Goal: Task Accomplishment & Management: Use online tool/utility

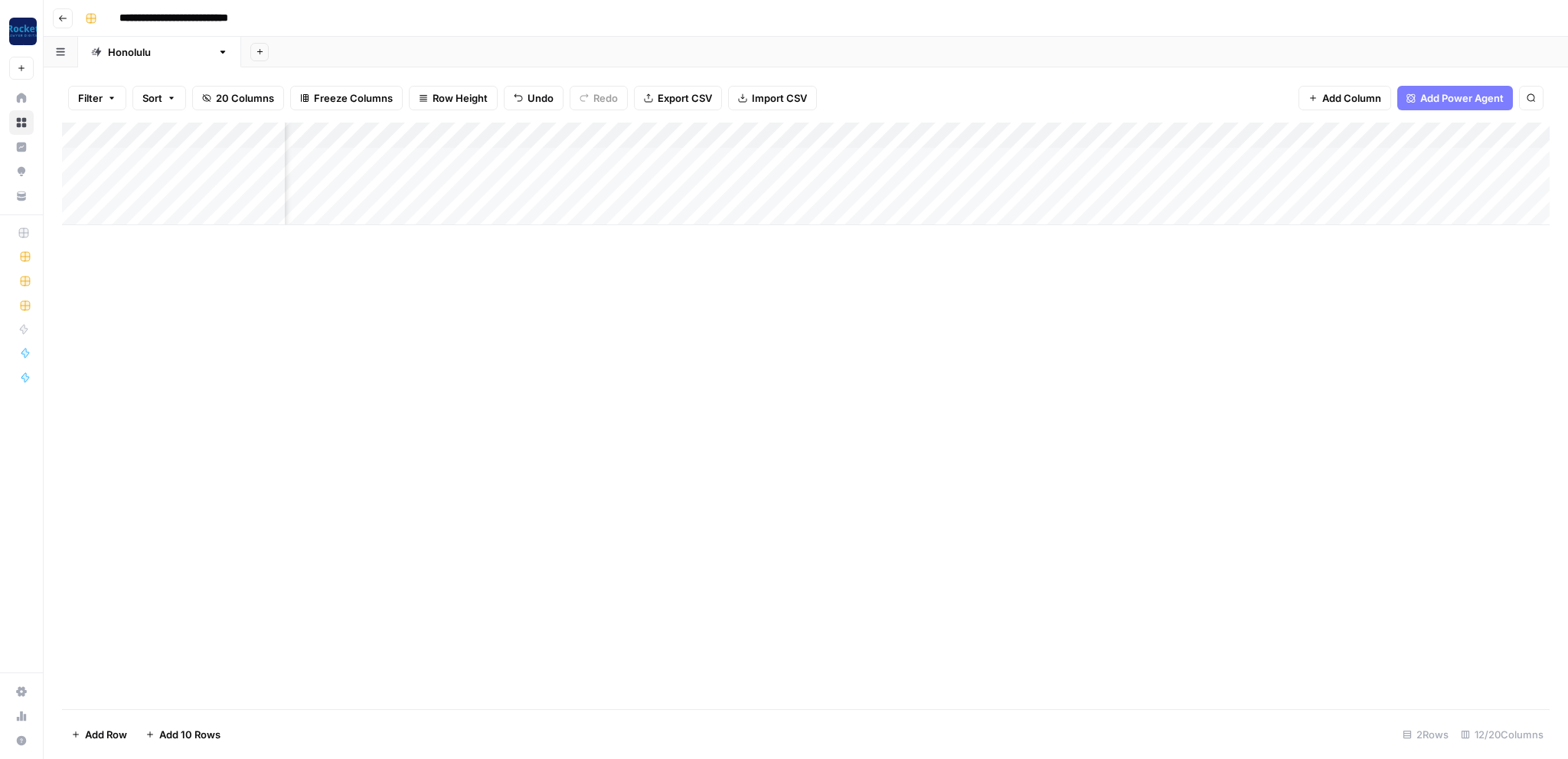
scroll to position [0, 255]
click at [513, 158] on div "Add Column" at bounding box center [806, 174] width 1488 height 103
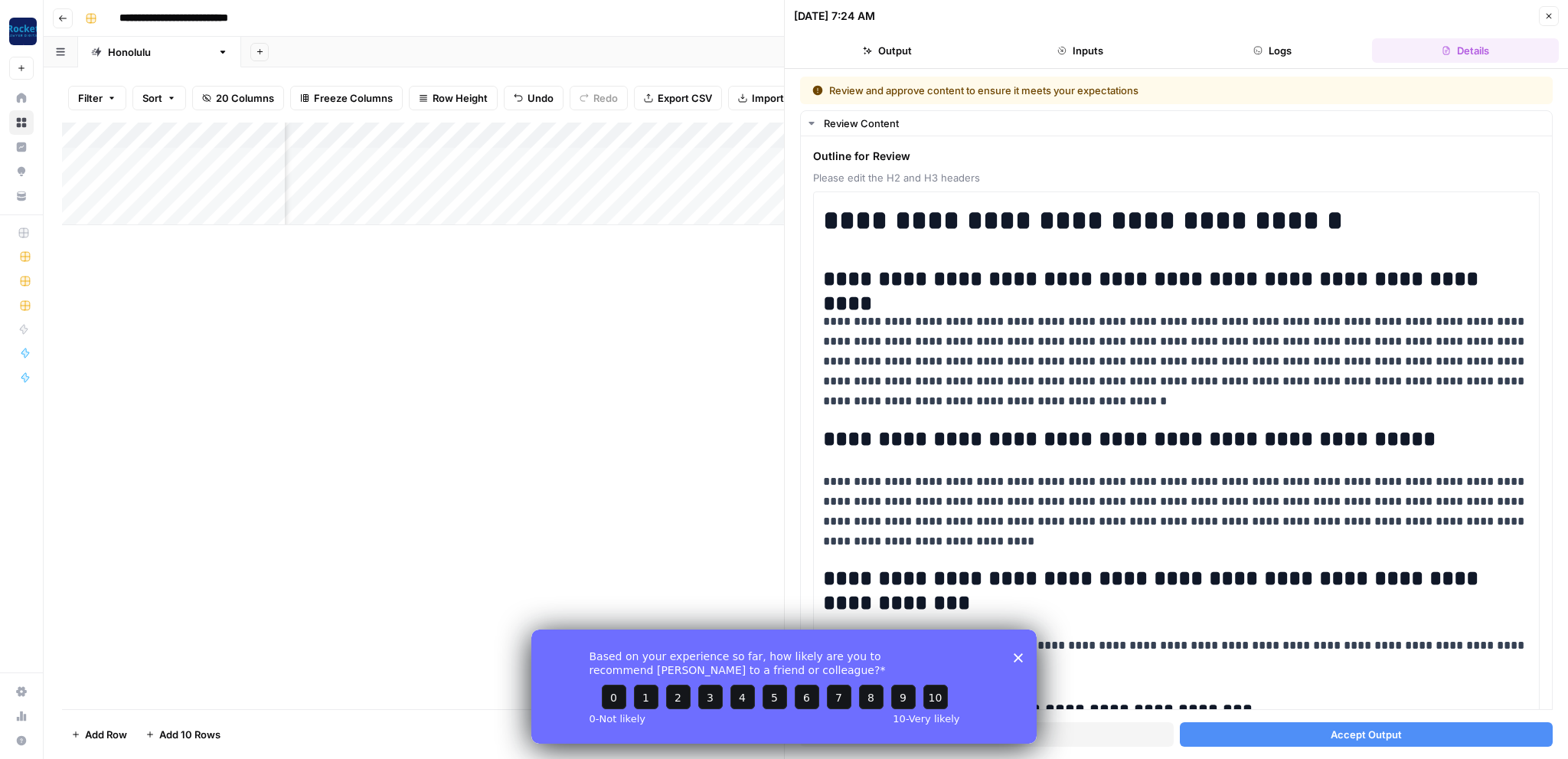
click at [1352, 736] on span "Accept Output" at bounding box center [1366, 734] width 71 height 15
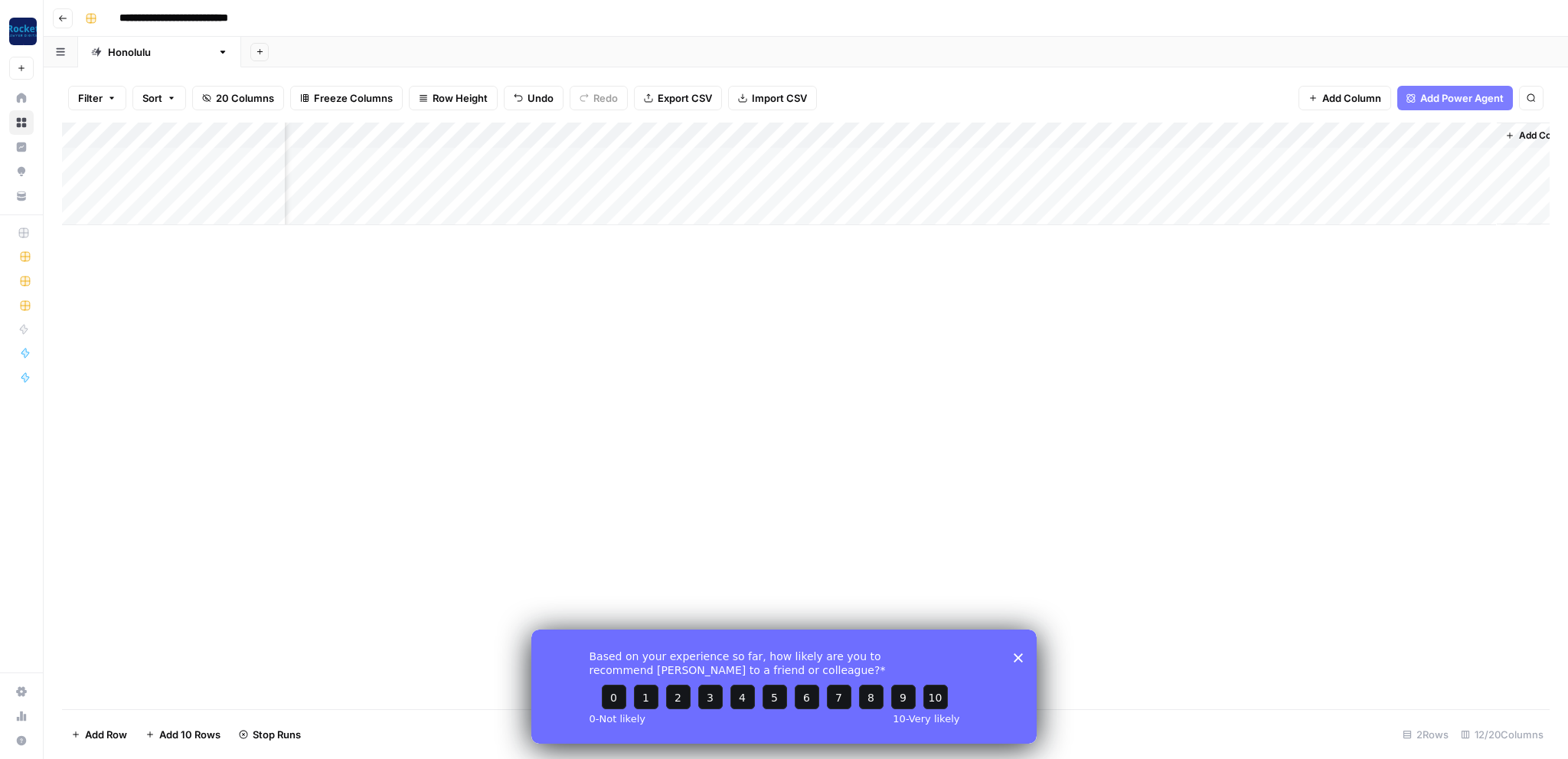
click at [1022, 657] on icon "Close survey" at bounding box center [1018, 657] width 9 height 9
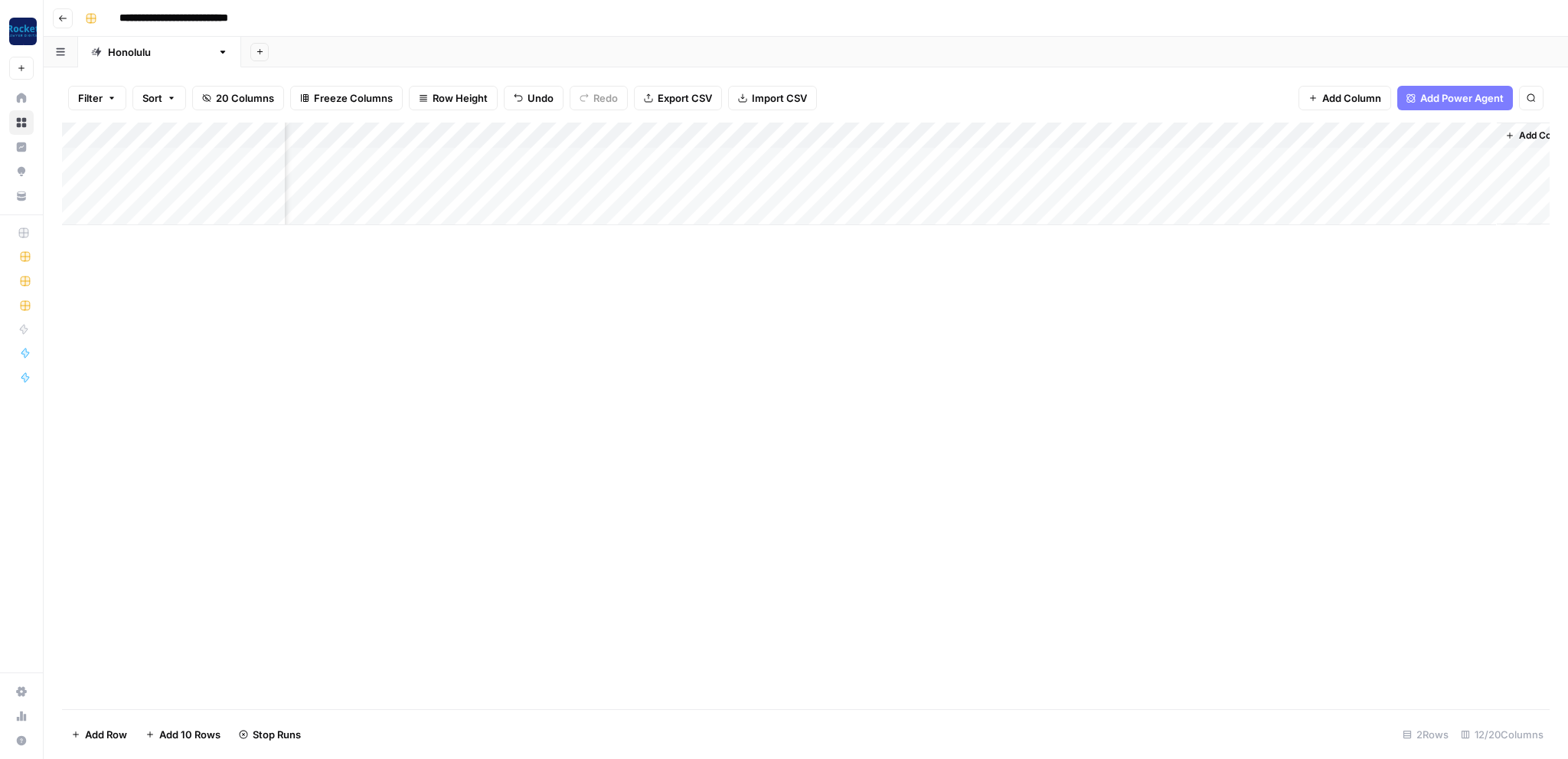
click at [68, 17] on button "Go back" at bounding box center [62, 18] width 20 height 20
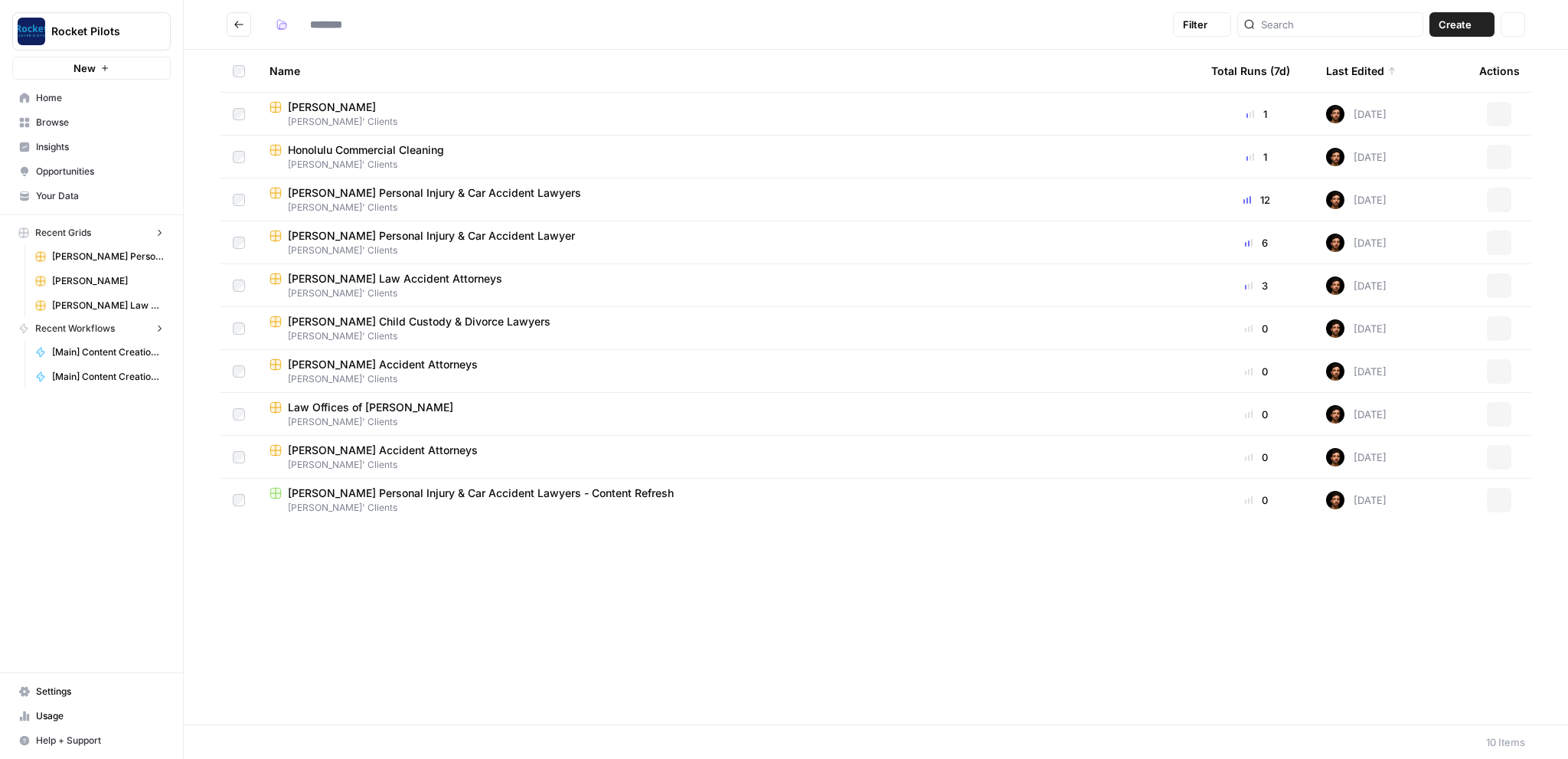
type input "**********"
click at [349, 112] on span "[PERSON_NAME]" at bounding box center [331, 107] width 88 height 15
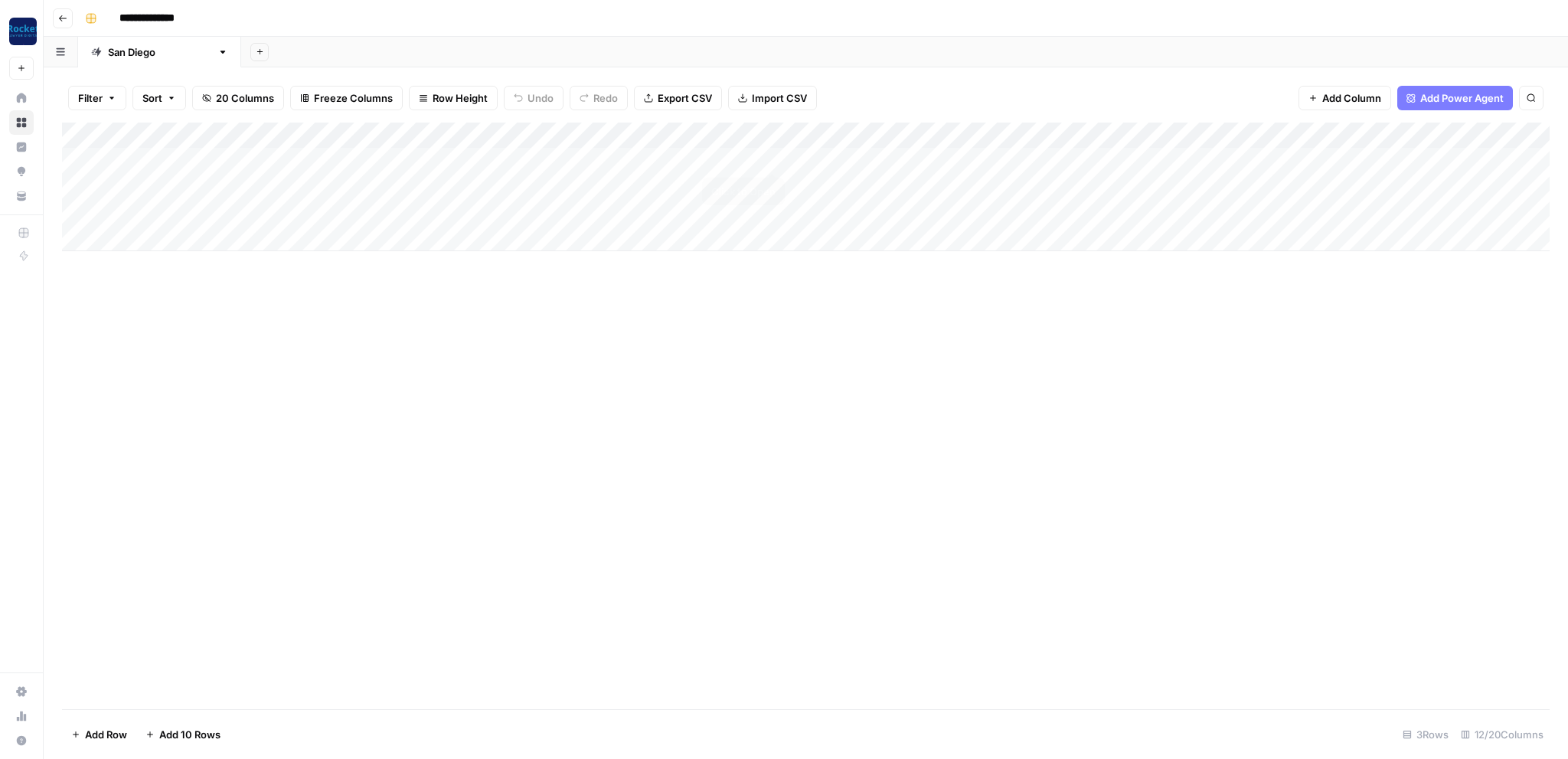
click at [767, 160] on div "Add Column" at bounding box center [806, 186] width 1488 height 128
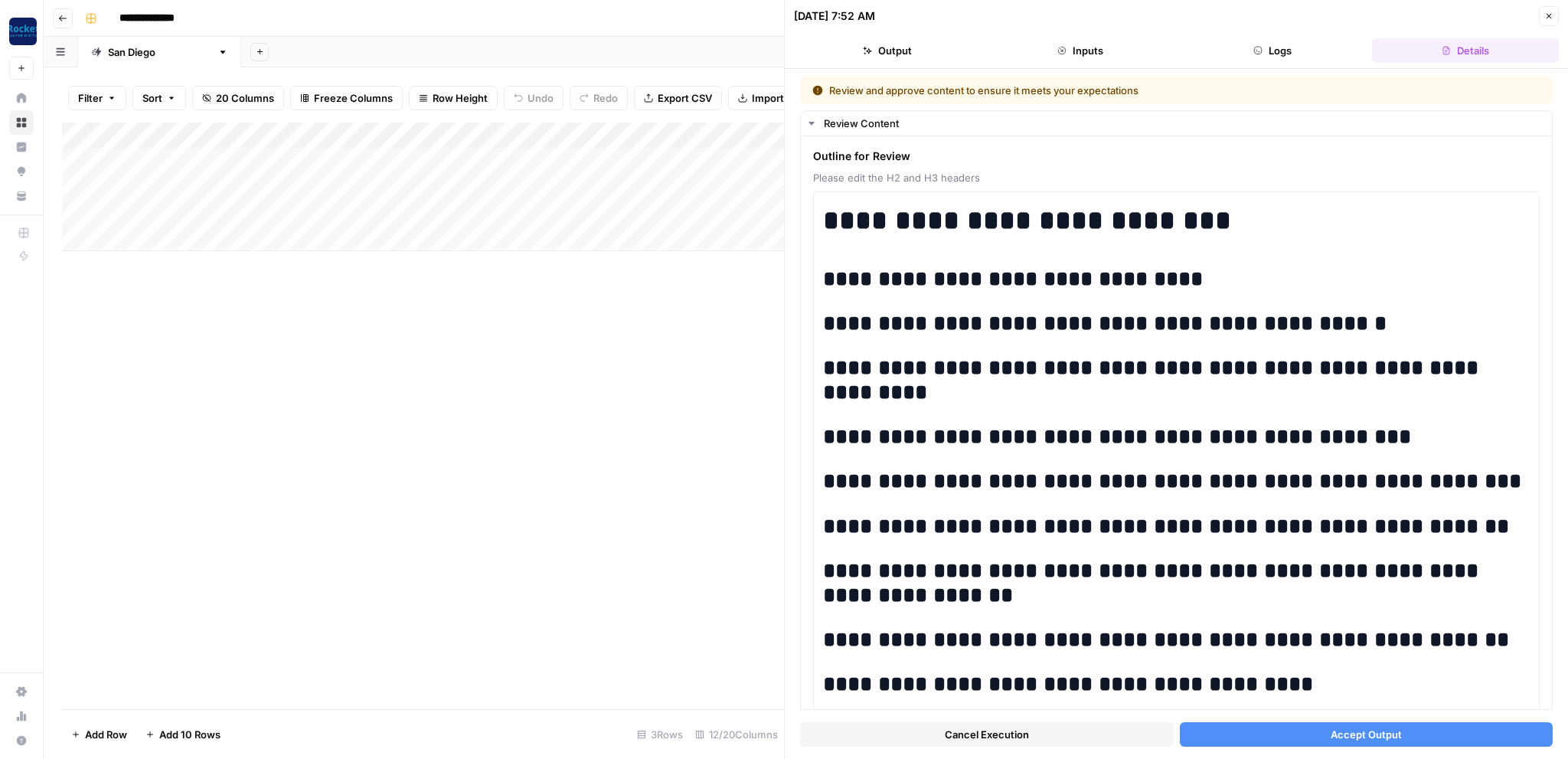
click at [1356, 736] on span "Accept Output" at bounding box center [1366, 734] width 71 height 15
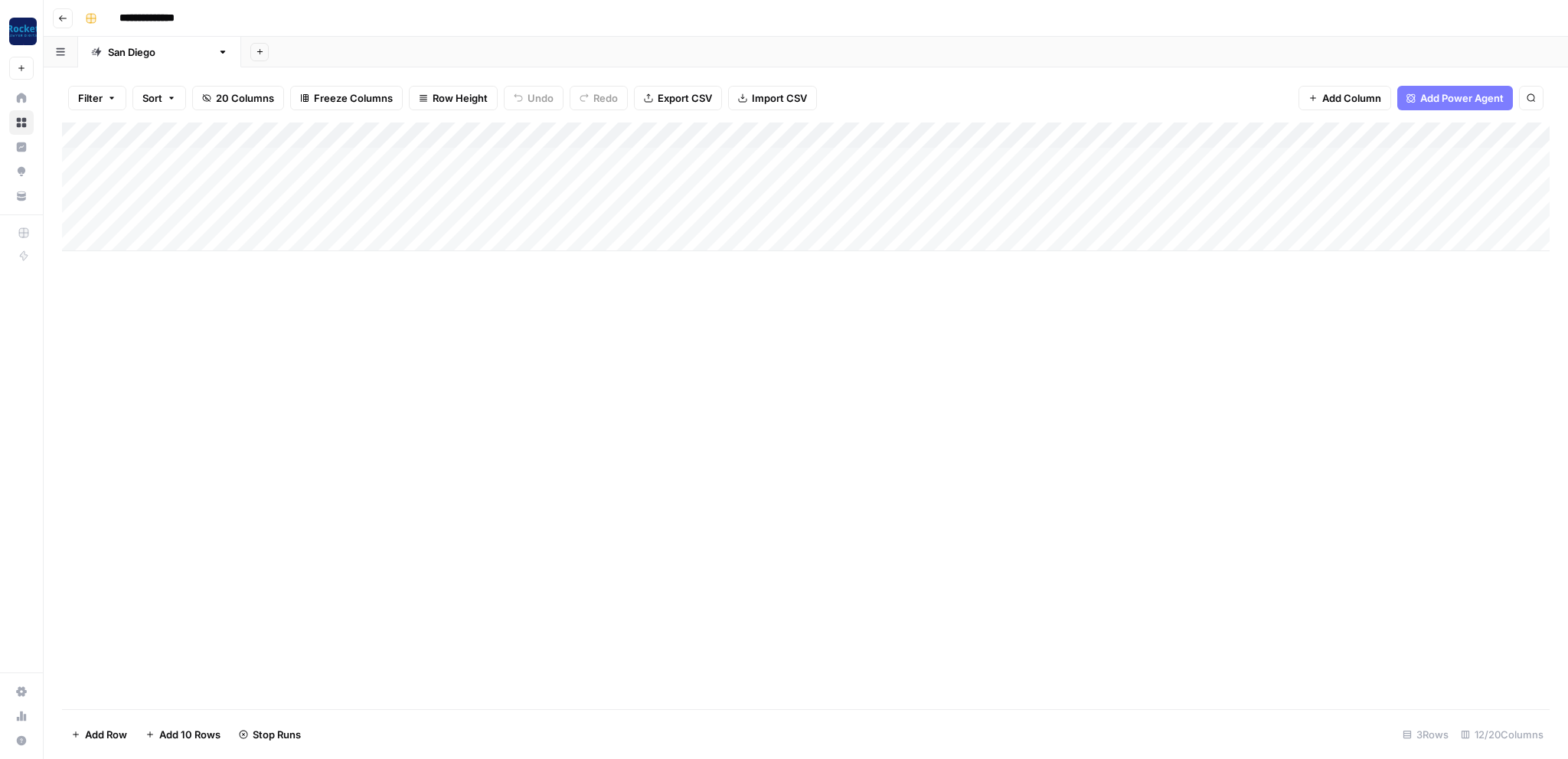
click at [63, 22] on icon "button" at bounding box center [62, 18] width 9 height 9
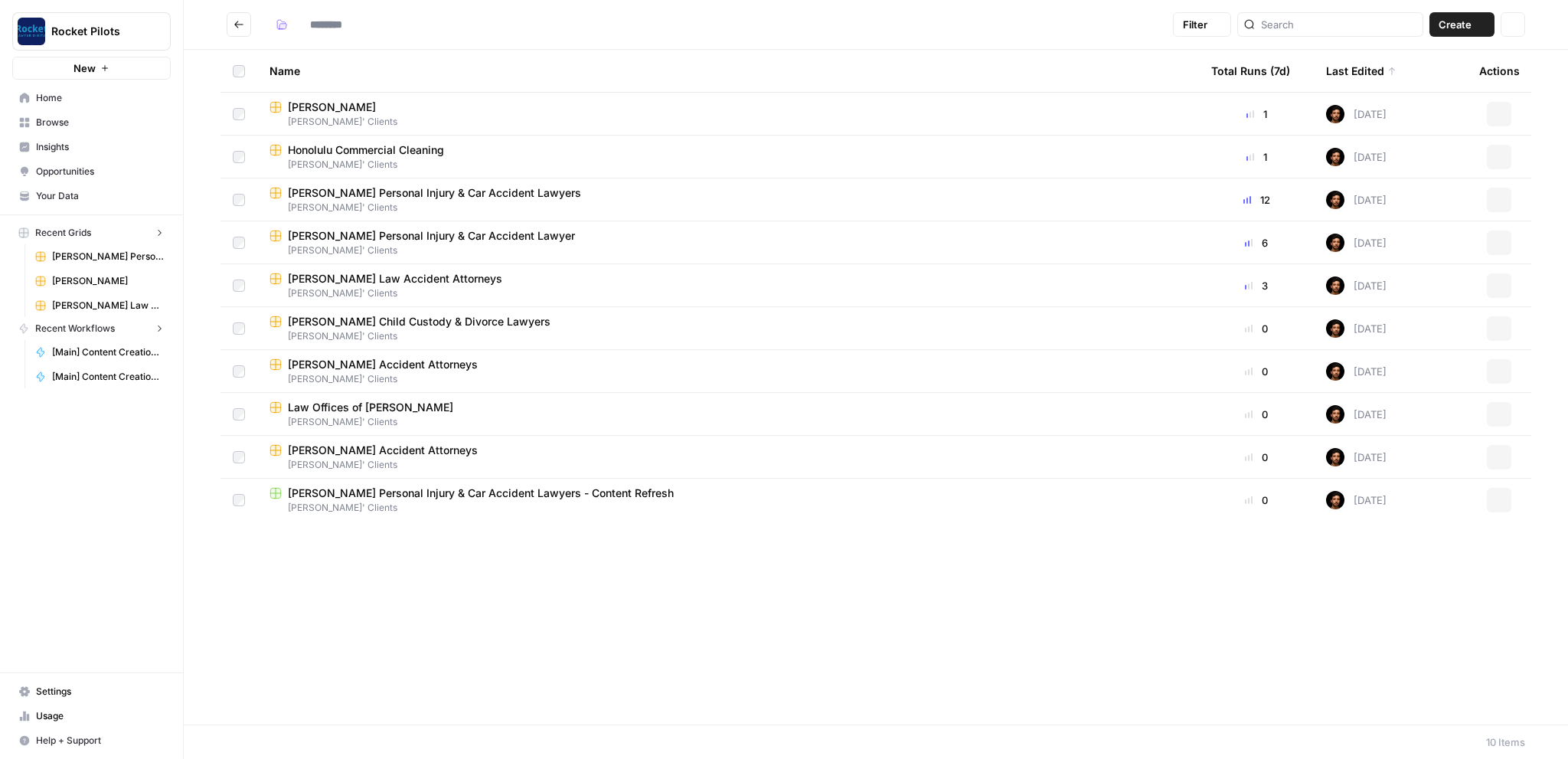
type input "**********"
click at [344, 103] on span "[PERSON_NAME]" at bounding box center [331, 107] width 88 height 15
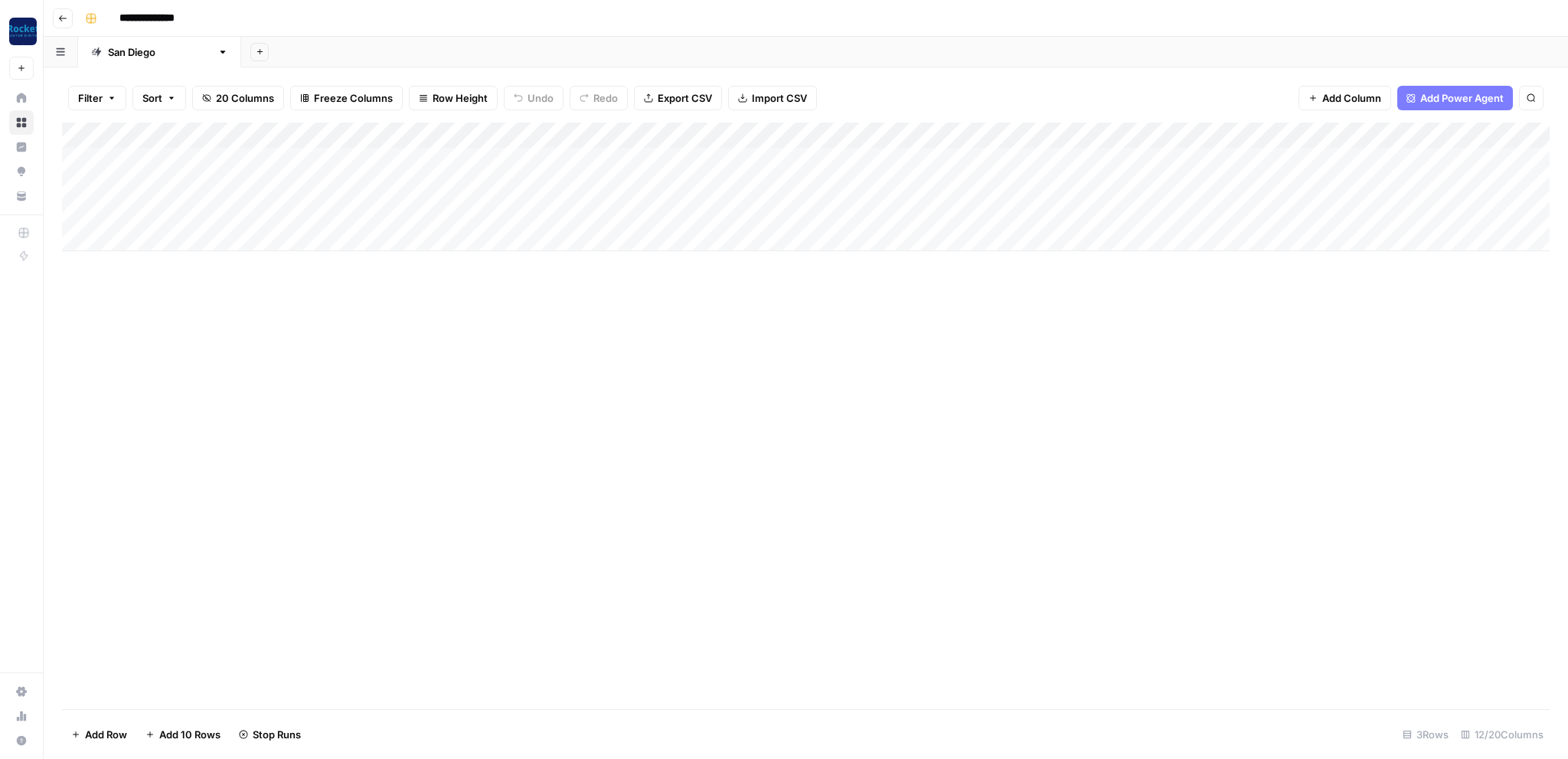
click at [69, 16] on button "Go back" at bounding box center [62, 18] width 20 height 20
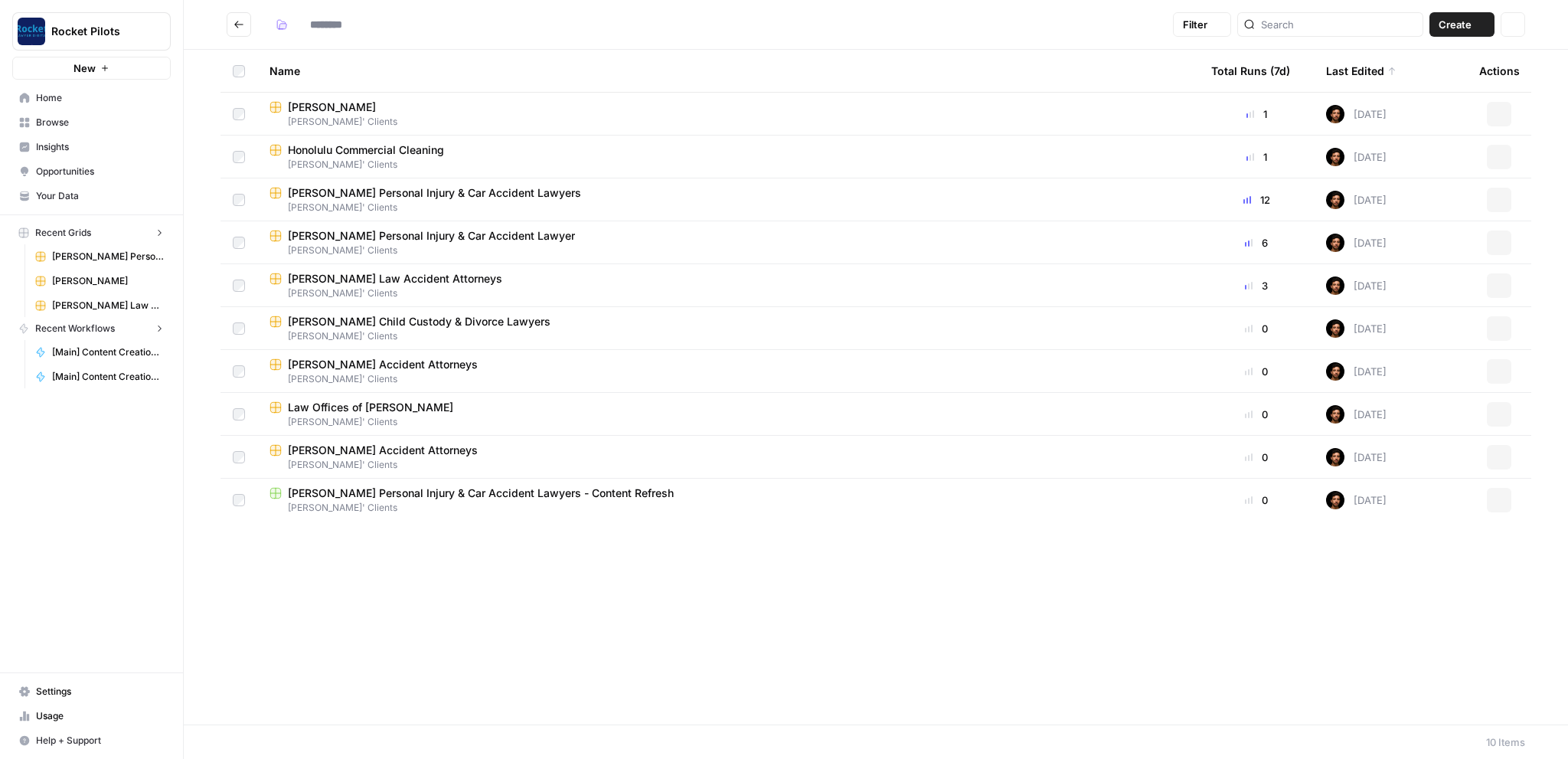
type input "**********"
click at [343, 150] on span "Honolulu Commercial Cleaning" at bounding box center [366, 150] width 157 height 15
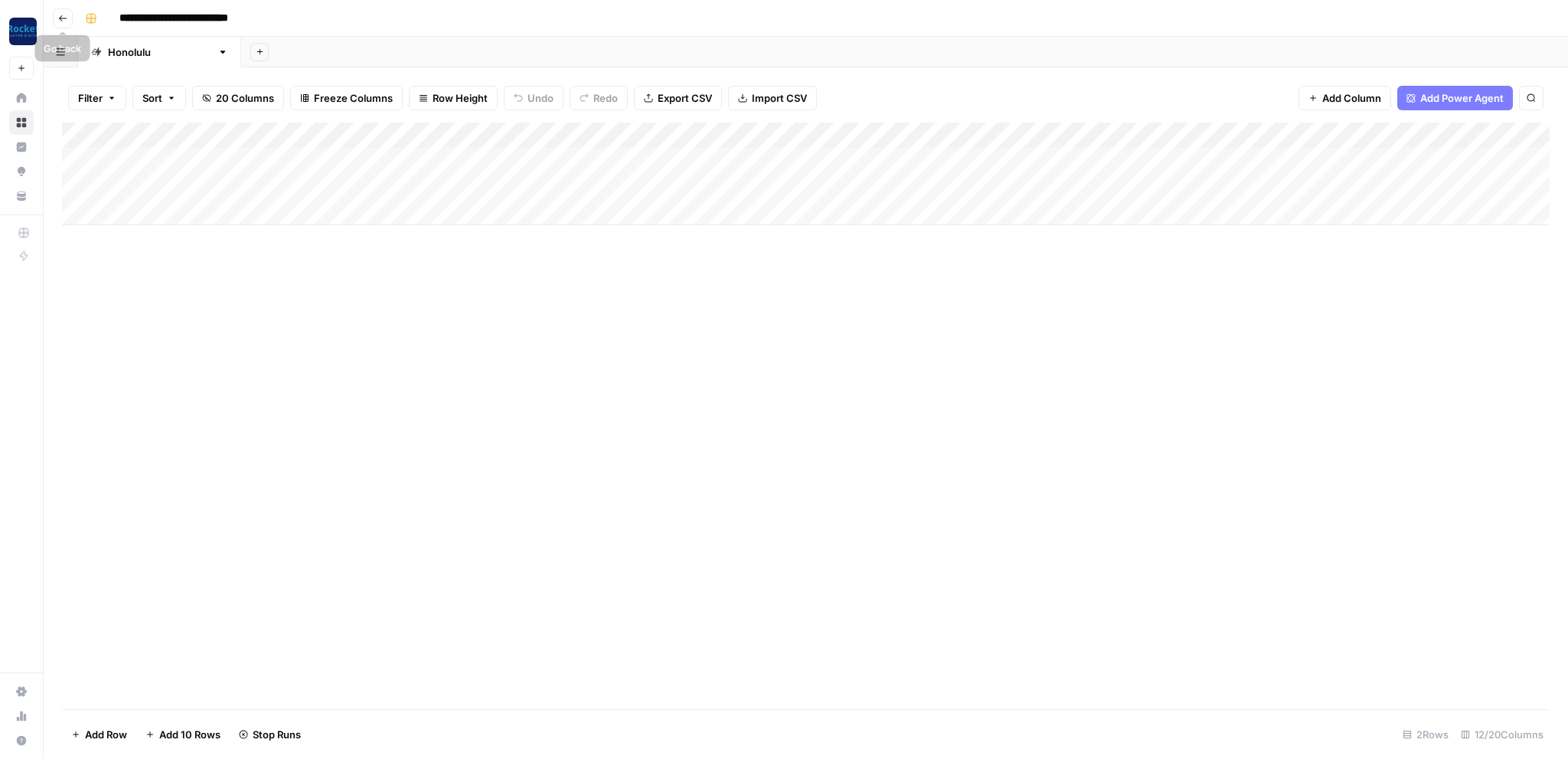
click at [66, 21] on icon "button" at bounding box center [62, 18] width 9 height 9
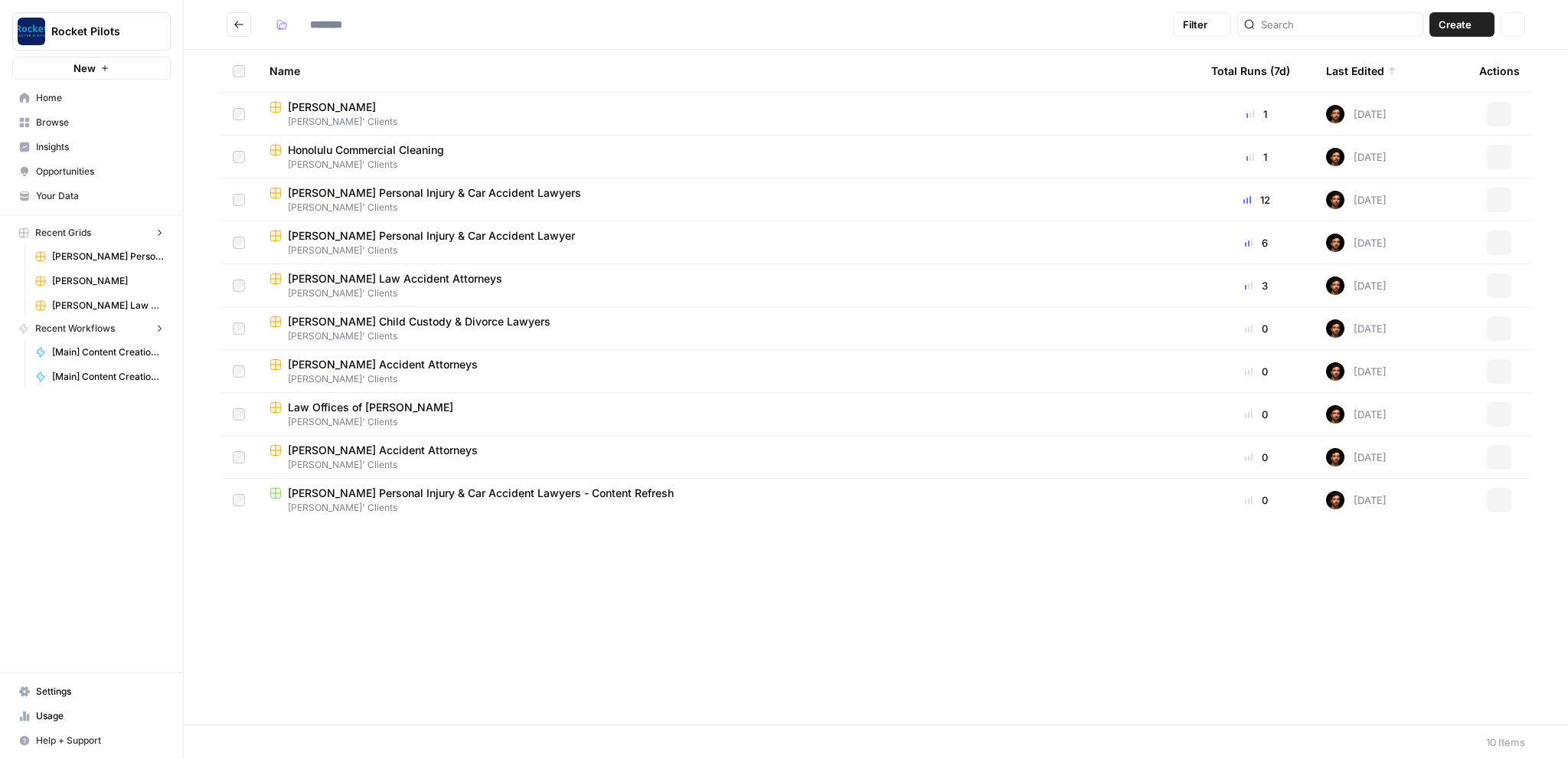
type input "**********"
click at [415, 192] on span "[PERSON_NAME] Personal Injury & Car Accident Lawyers" at bounding box center [434, 193] width 294 height 15
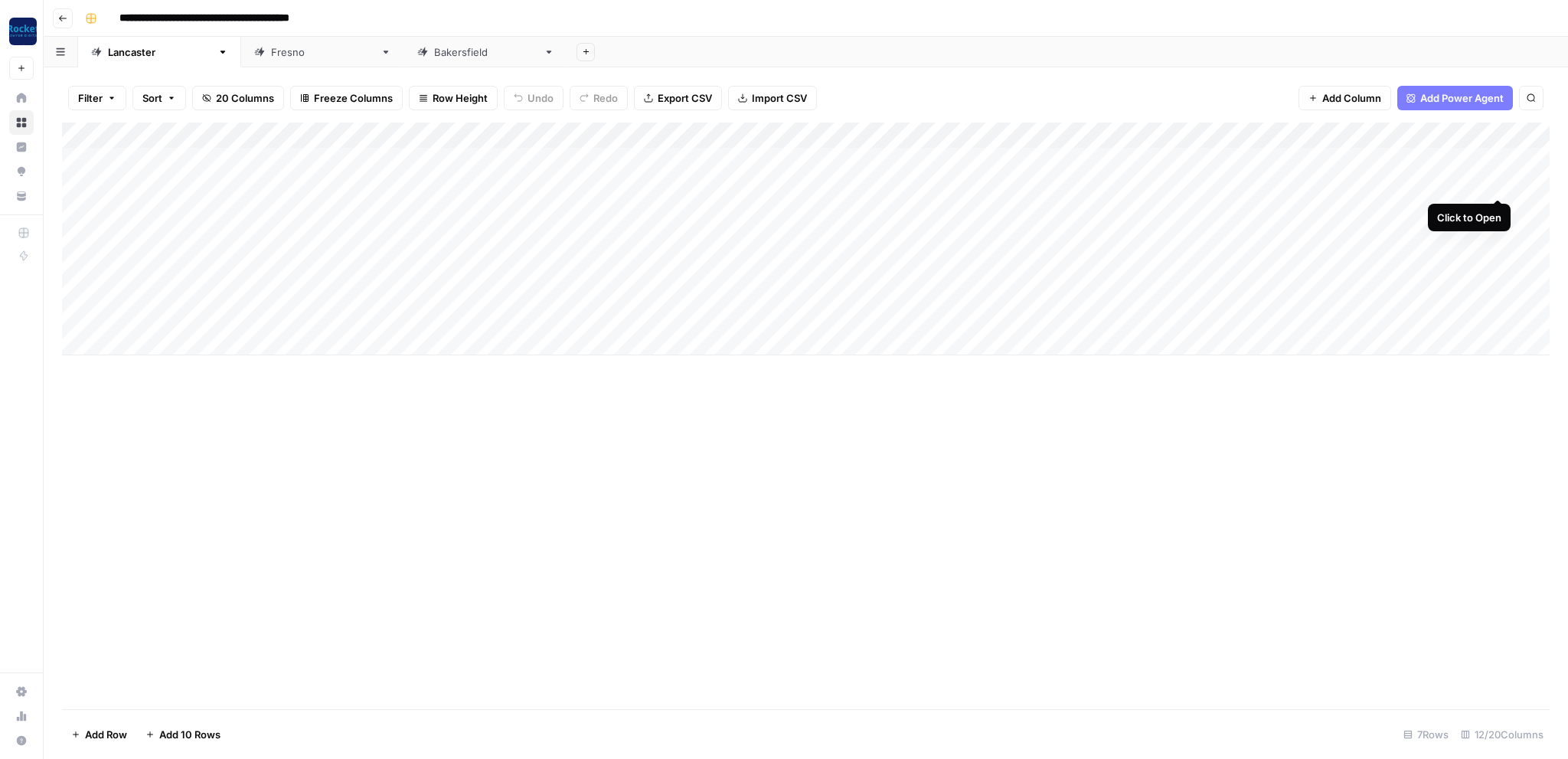
click at [1501, 183] on div "Add Column" at bounding box center [806, 239] width 1488 height 233
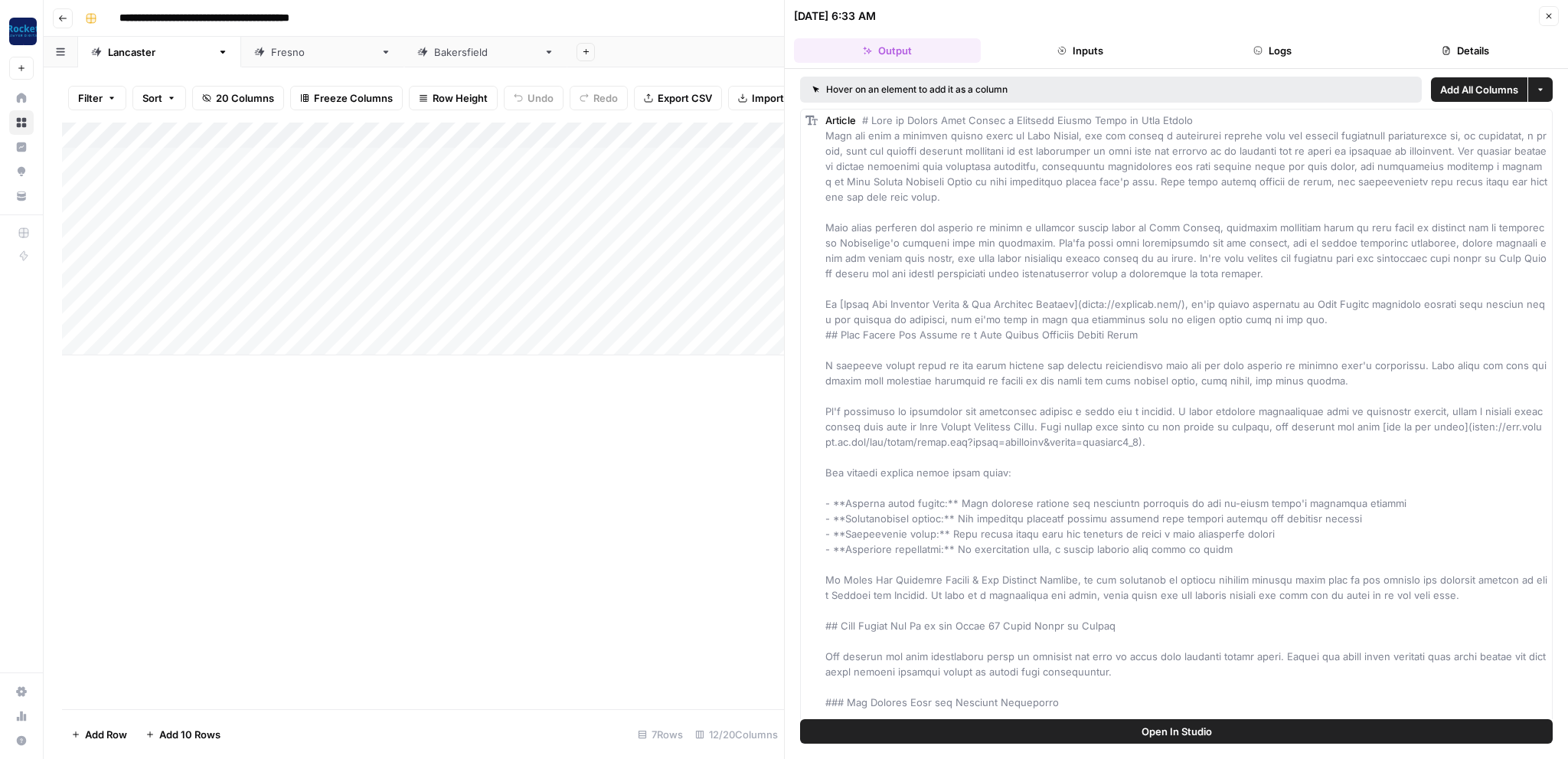
click at [1553, 17] on icon "button" at bounding box center [1548, 15] width 9 height 9
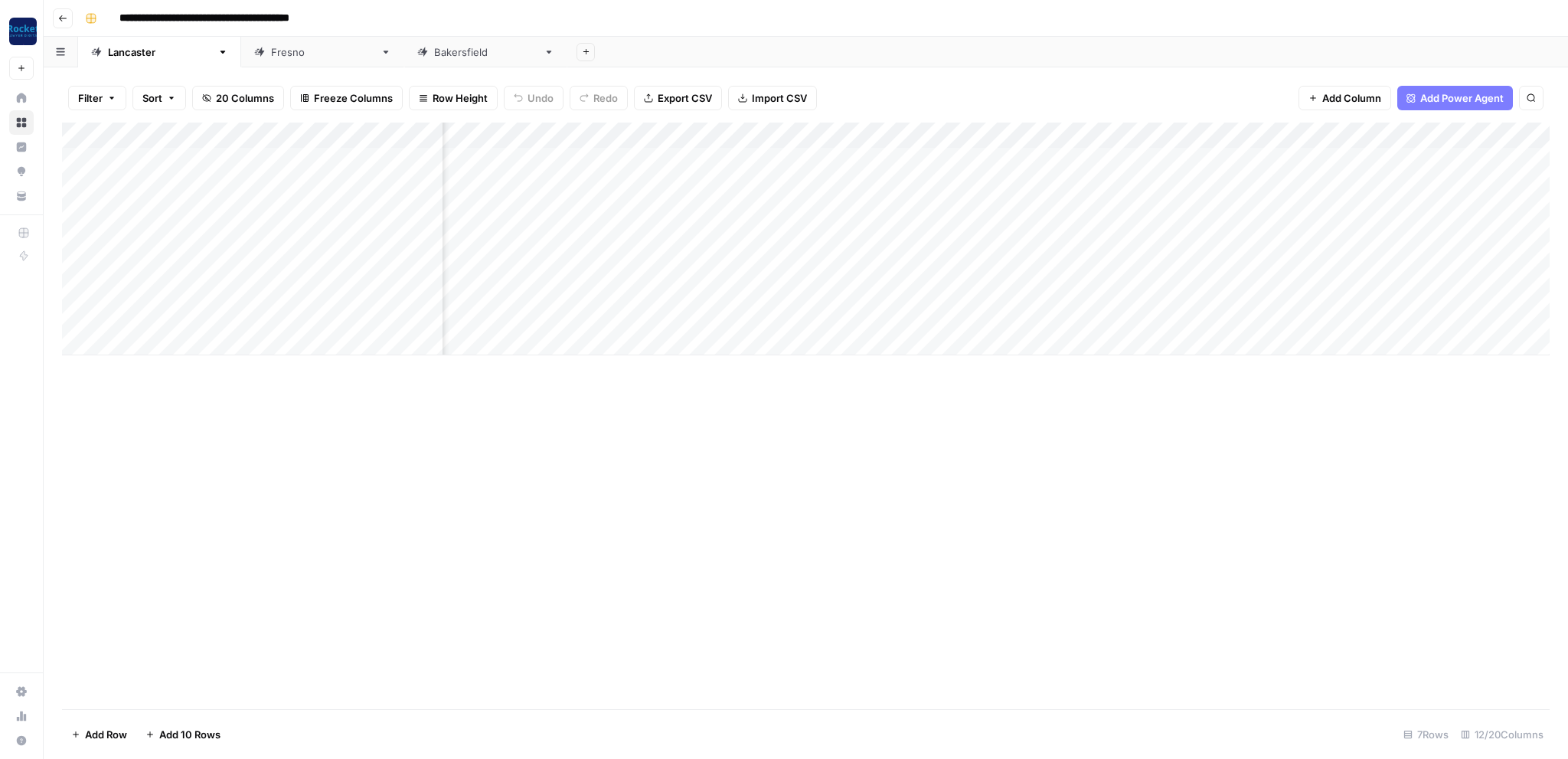
scroll to position [0, 309]
click at [1351, 185] on div "Add Column" at bounding box center [806, 239] width 1488 height 233
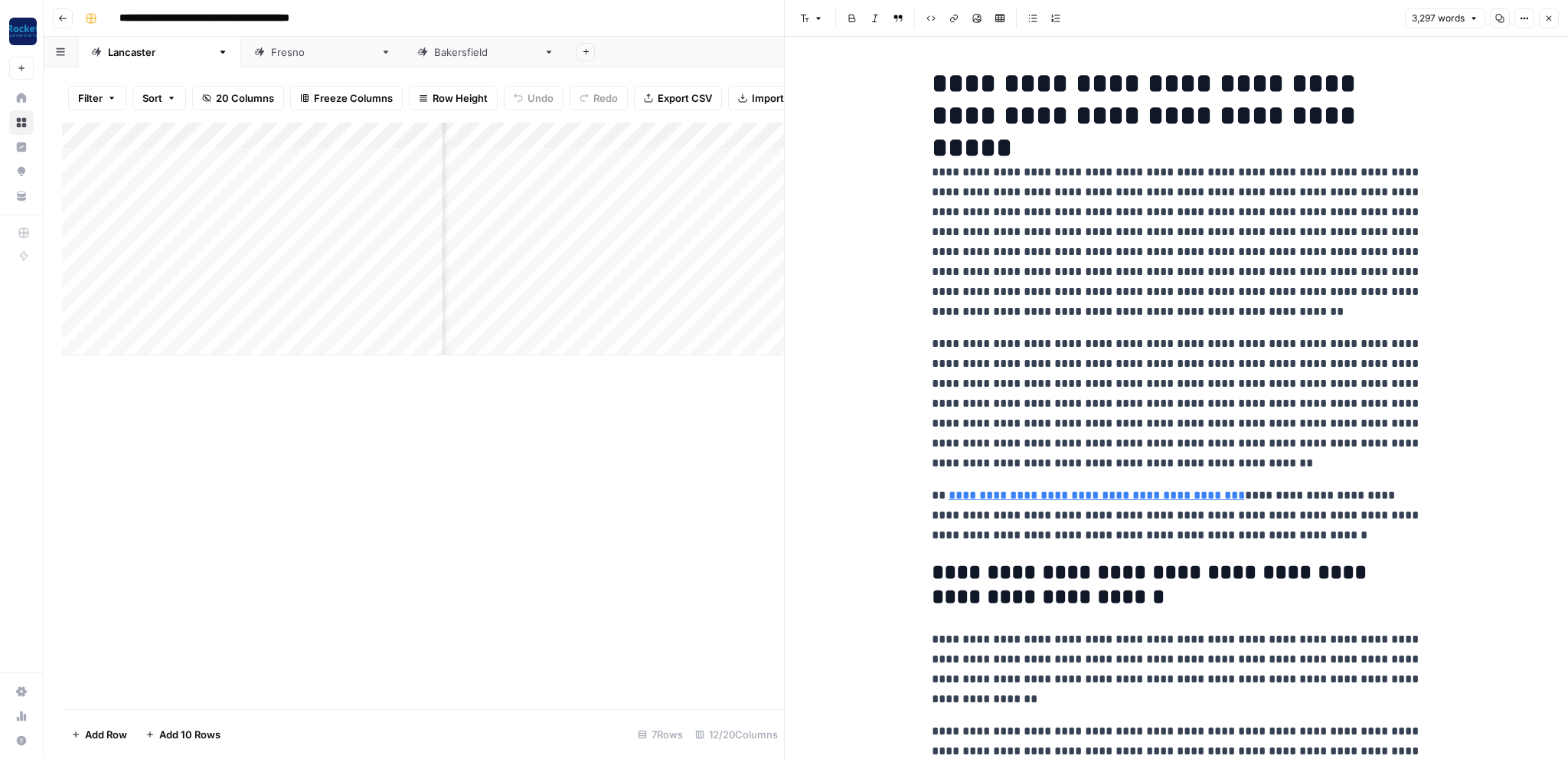
click at [1223, 111] on h1 "**********" at bounding box center [1177, 100] width 490 height 65
copy div "**********"
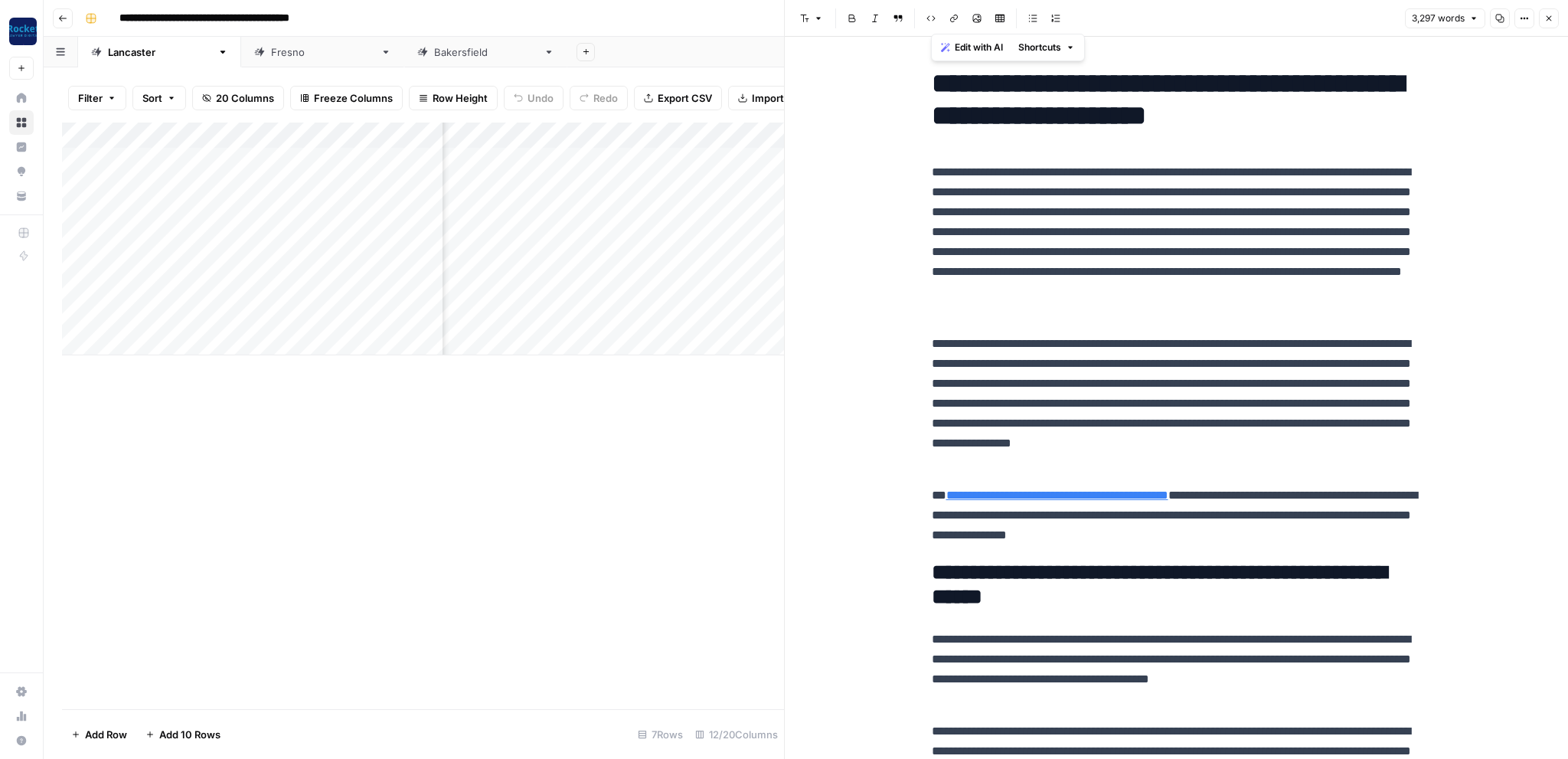
click at [277, 486] on div "Add Column" at bounding box center [423, 415] width 722 height 586
click at [1550, 20] on icon "button" at bounding box center [1548, 18] width 9 height 9
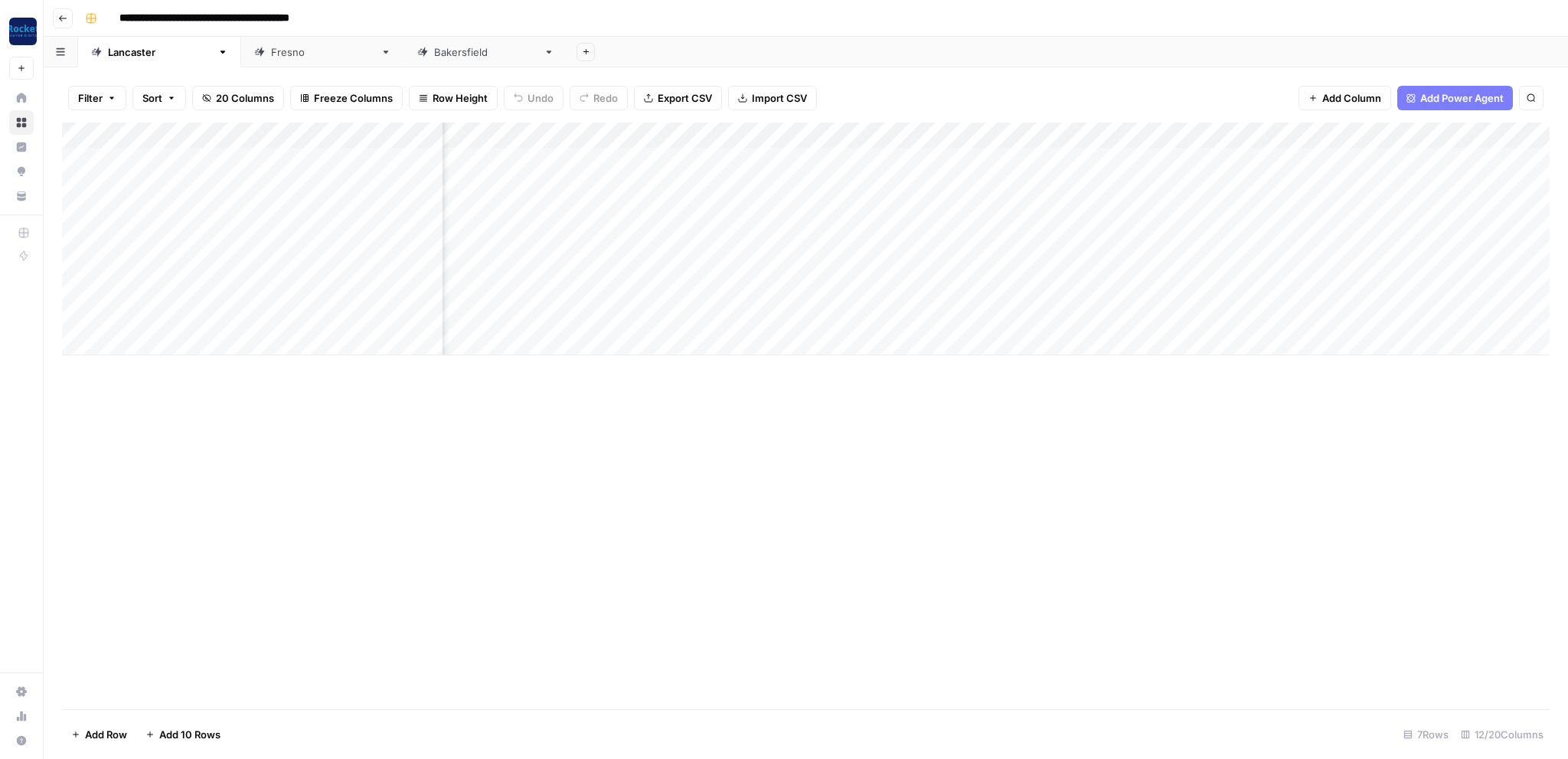
click at [241, 61] on link "[GEOGRAPHIC_DATA]" at bounding box center [322, 52] width 163 height 31
click at [434, 55] on div "[GEOGRAPHIC_DATA]" at bounding box center [485, 52] width 103 height 15
click at [1377, 185] on div "Add Column" at bounding box center [806, 213] width 1488 height 180
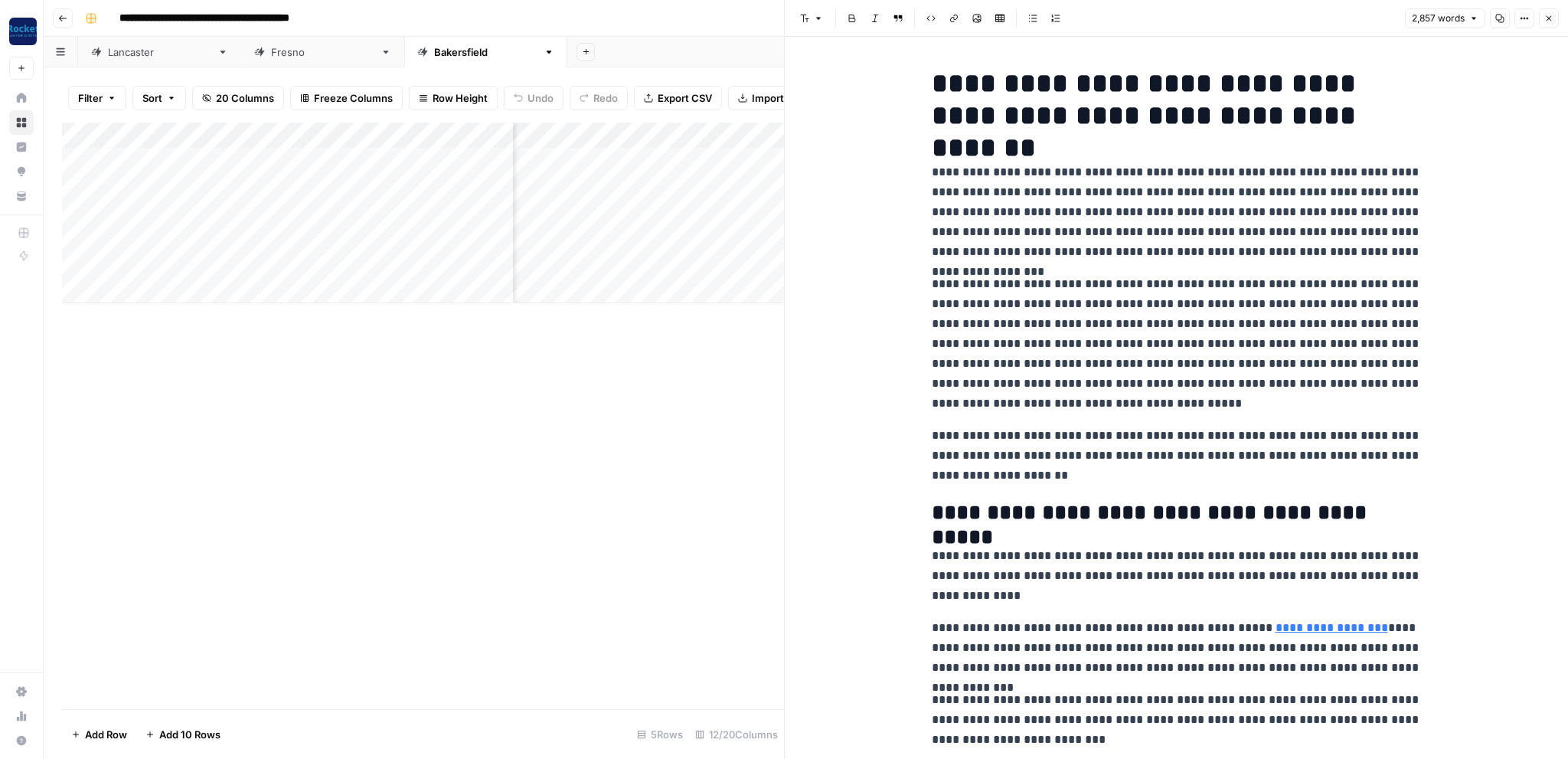
click at [1167, 218] on p "**********" at bounding box center [1177, 212] width 490 height 100
copy div "**********"
drag, startPoint x: 357, startPoint y: 432, endPoint x: 392, endPoint y: 433, distance: 35.0
click at [367, 435] on div "Add Column" at bounding box center [423, 415] width 722 height 586
click at [1550, 13] on button "Close" at bounding box center [1548, 18] width 20 height 20
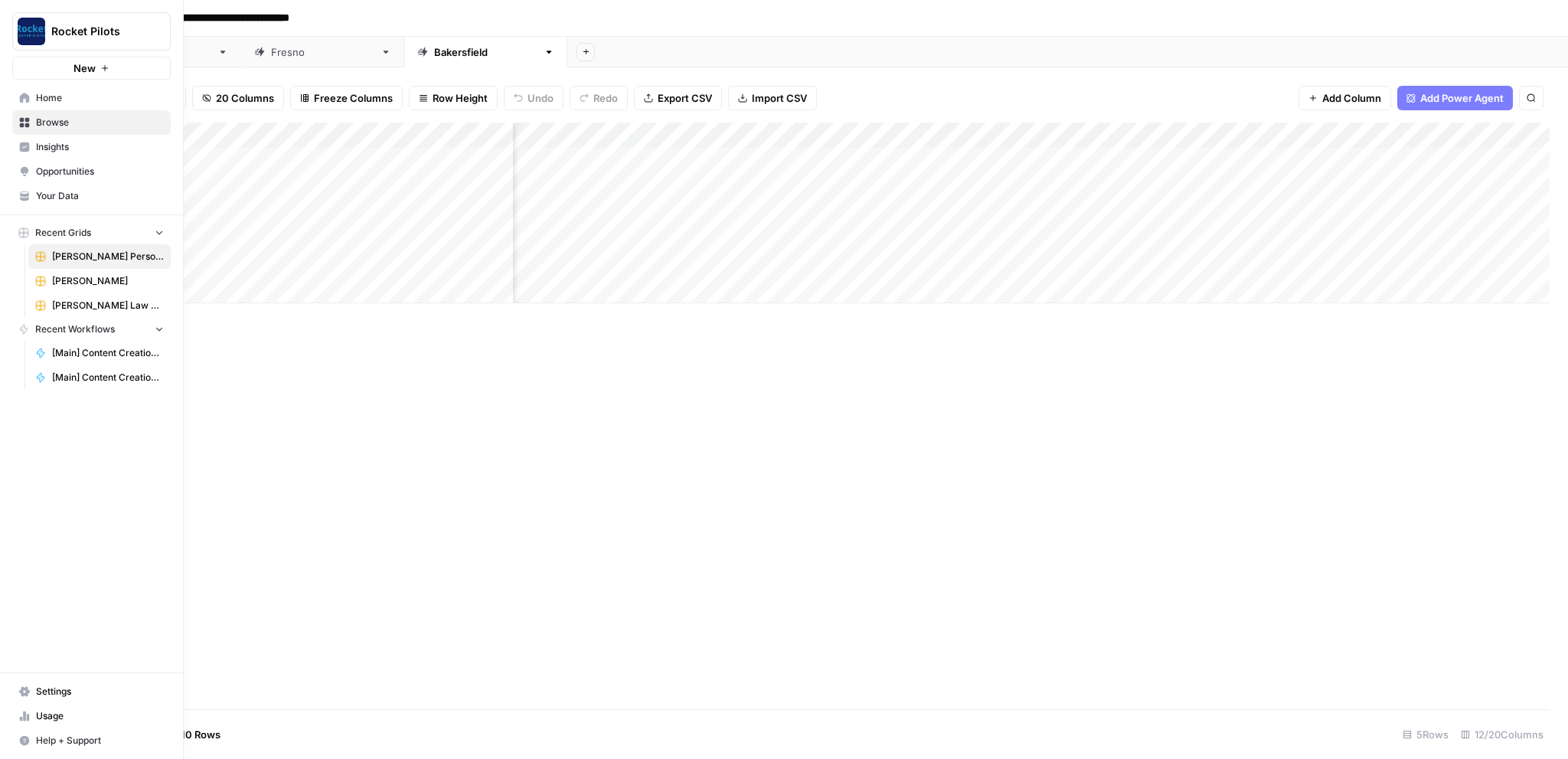
click at [77, 278] on span "[PERSON_NAME]" at bounding box center [107, 281] width 111 height 14
click at [51, 125] on span "Browse" at bounding box center [100, 123] width 128 height 14
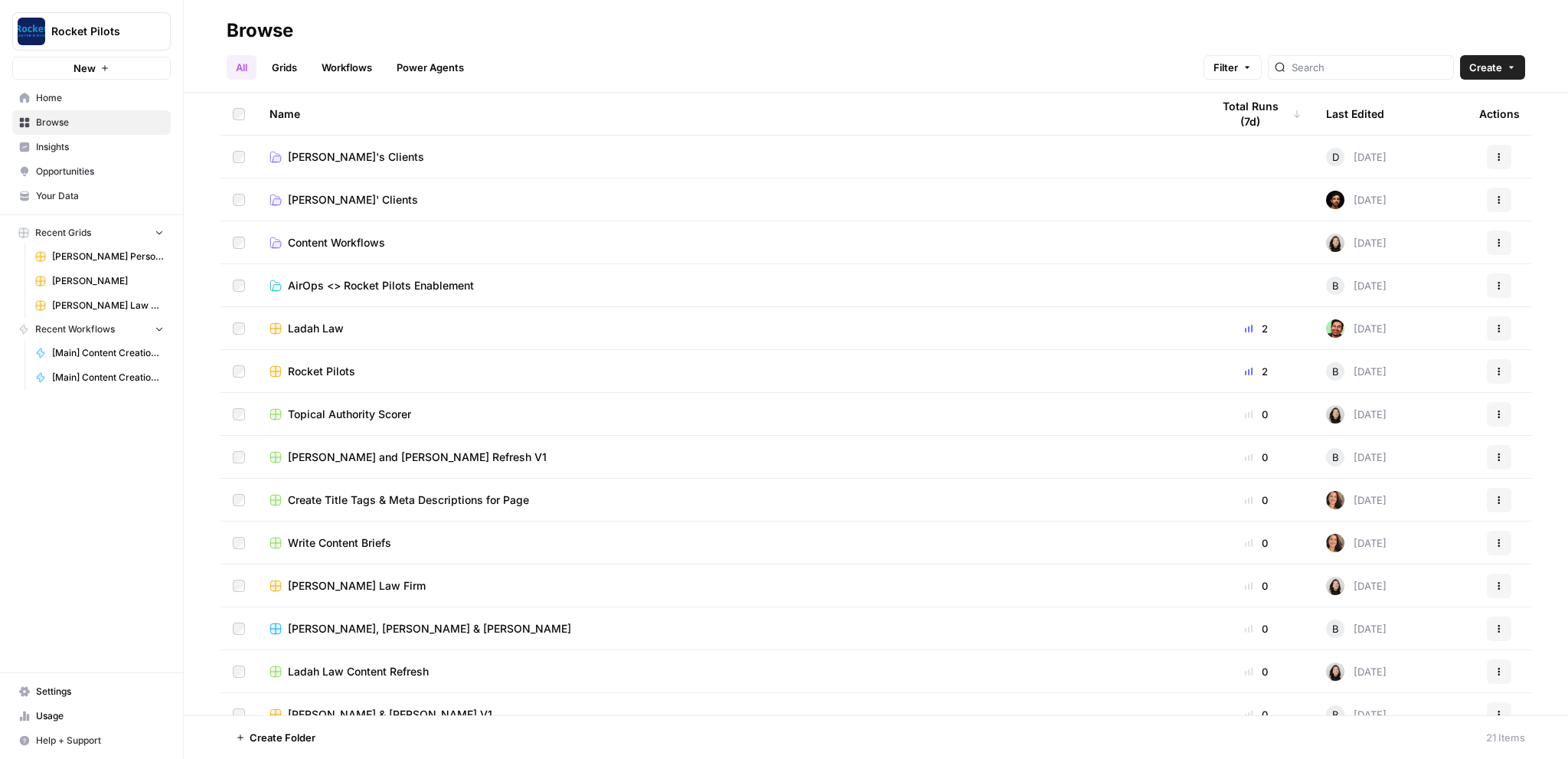
click at [334, 205] on span "[PERSON_NAME]' Clients" at bounding box center [352, 200] width 130 height 15
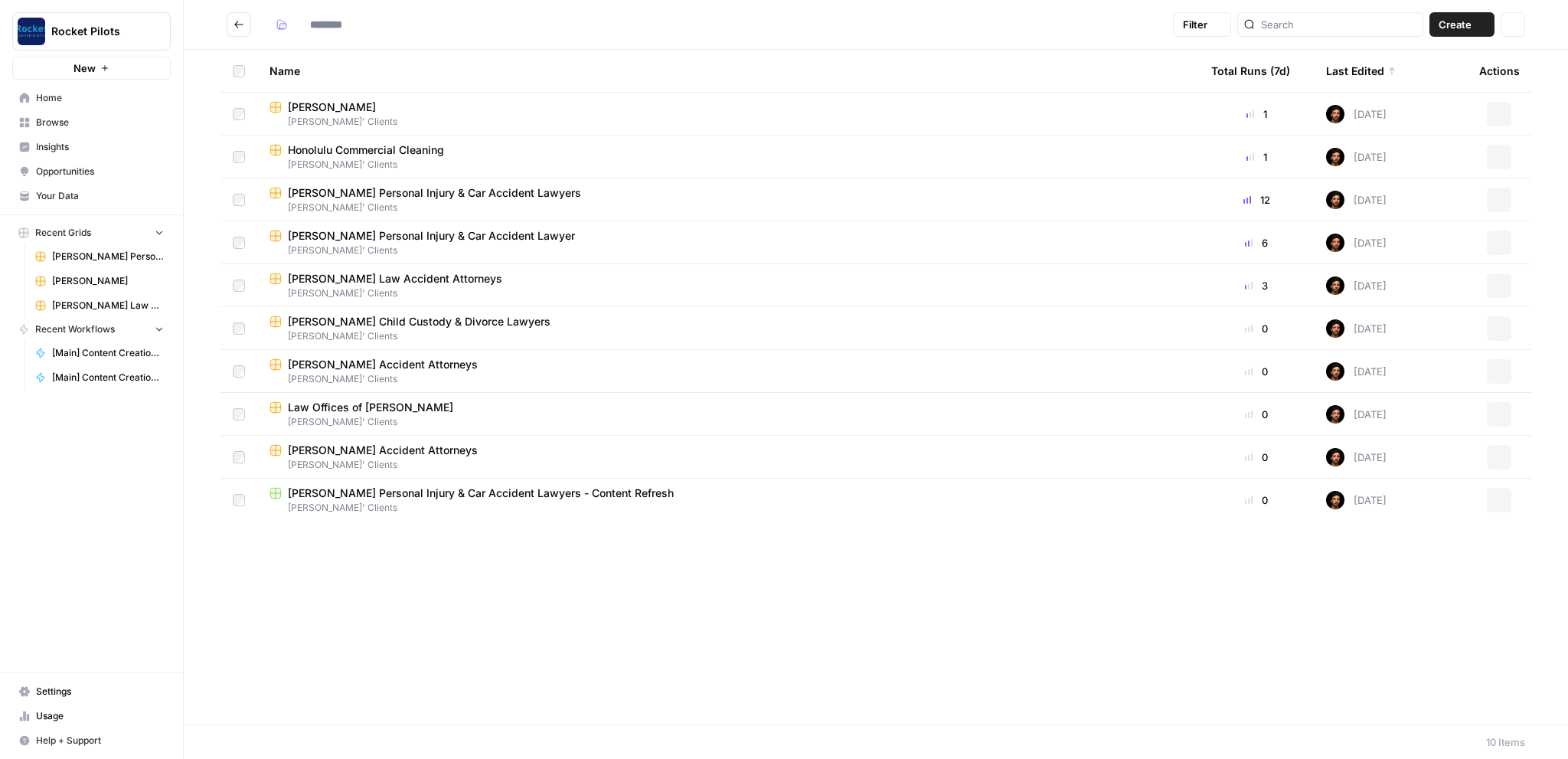
type input "**********"
click at [356, 151] on span "Honolulu Commercial Cleaning" at bounding box center [366, 150] width 157 height 15
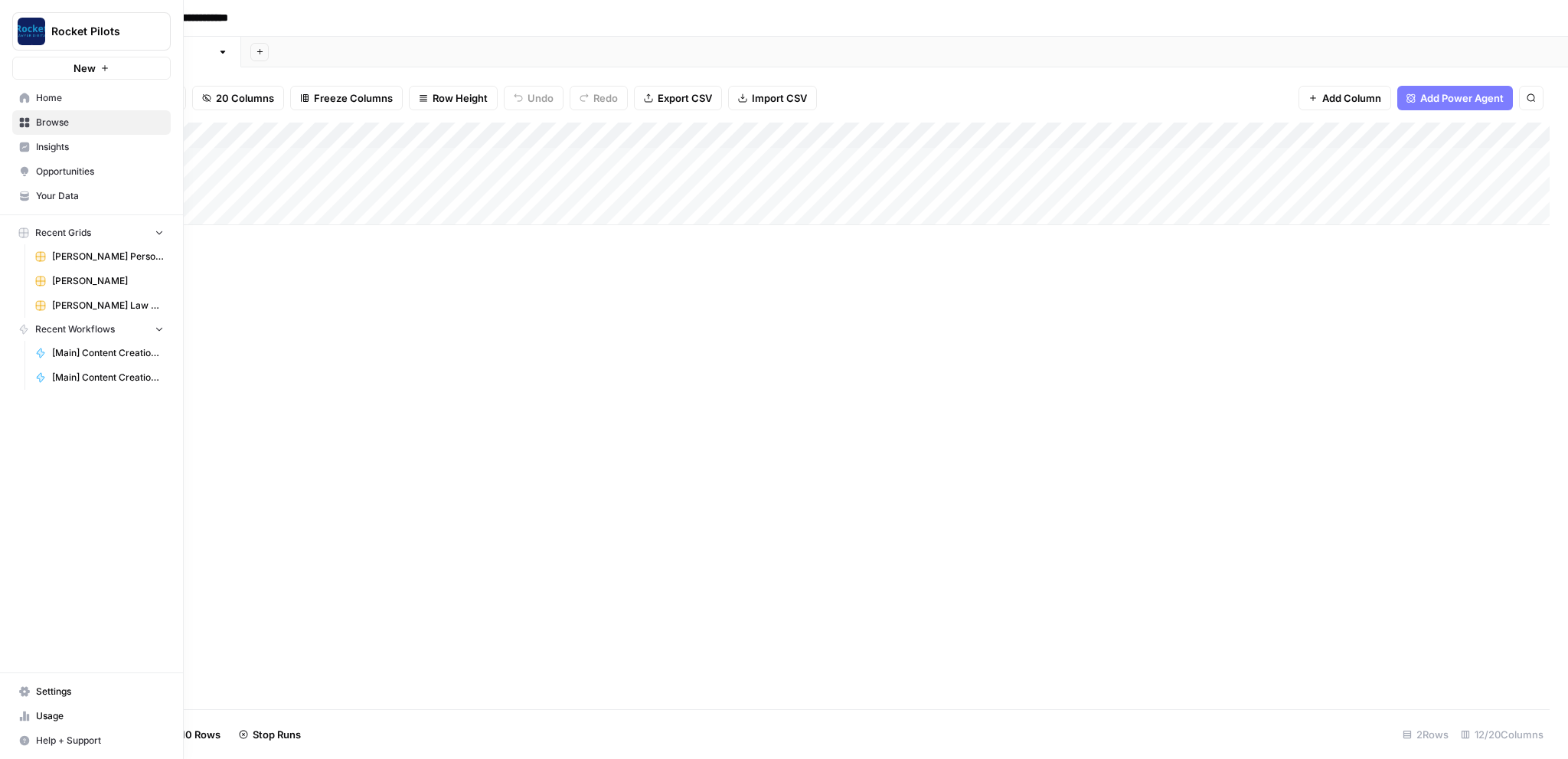
click at [83, 258] on span "[PERSON_NAME] Personal Injury & Car Accident Lawyers" at bounding box center [107, 256] width 111 height 14
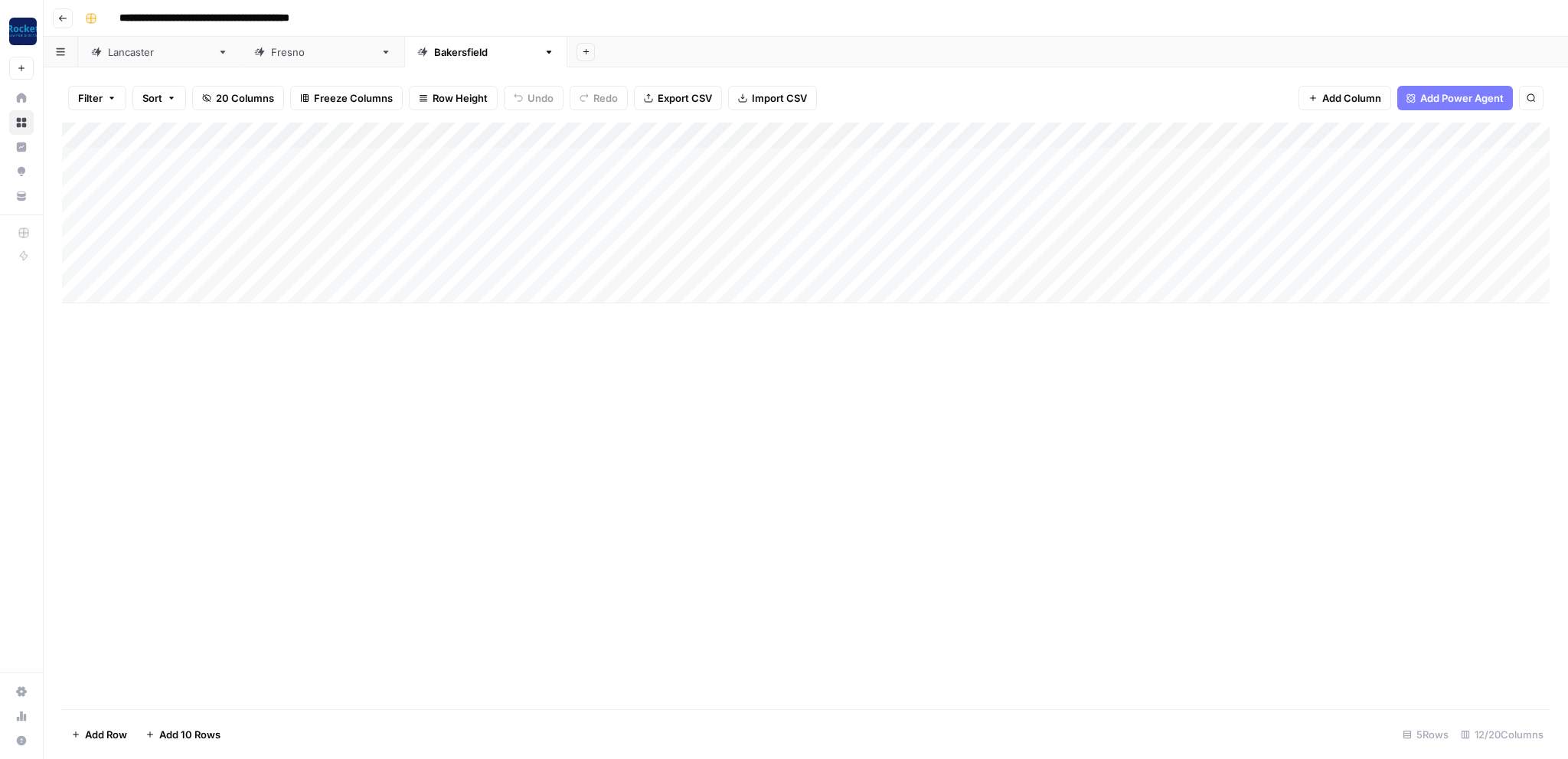
scroll to position [0, 264]
click at [271, 58] on div "[GEOGRAPHIC_DATA]" at bounding box center [322, 52] width 103 height 15
click at [434, 51] on div "[GEOGRAPHIC_DATA]" at bounding box center [485, 52] width 103 height 15
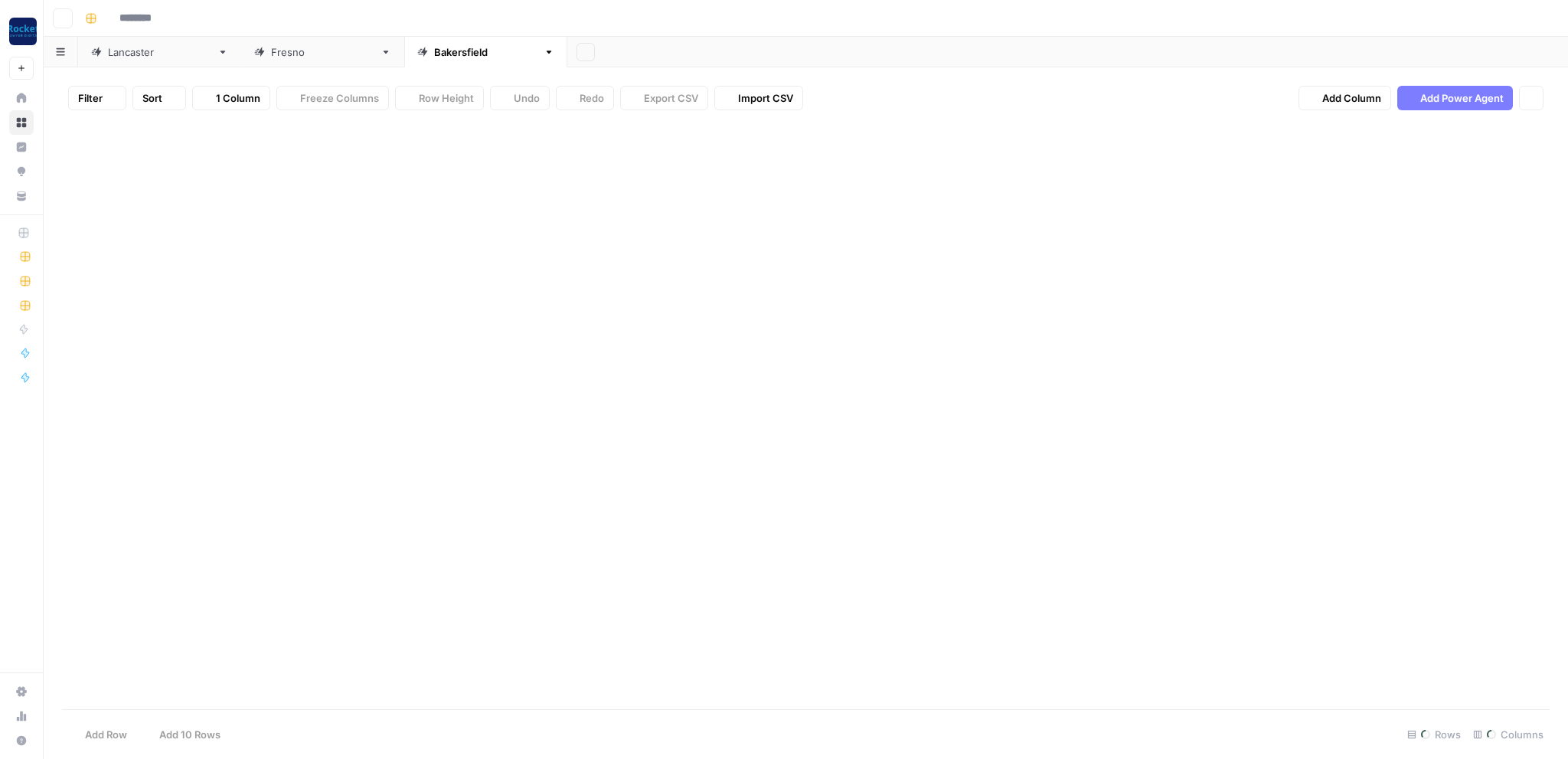
type input "**********"
click at [132, 48] on div "[GEOGRAPHIC_DATA]" at bounding box center [159, 52] width 103 height 15
type input "**********"
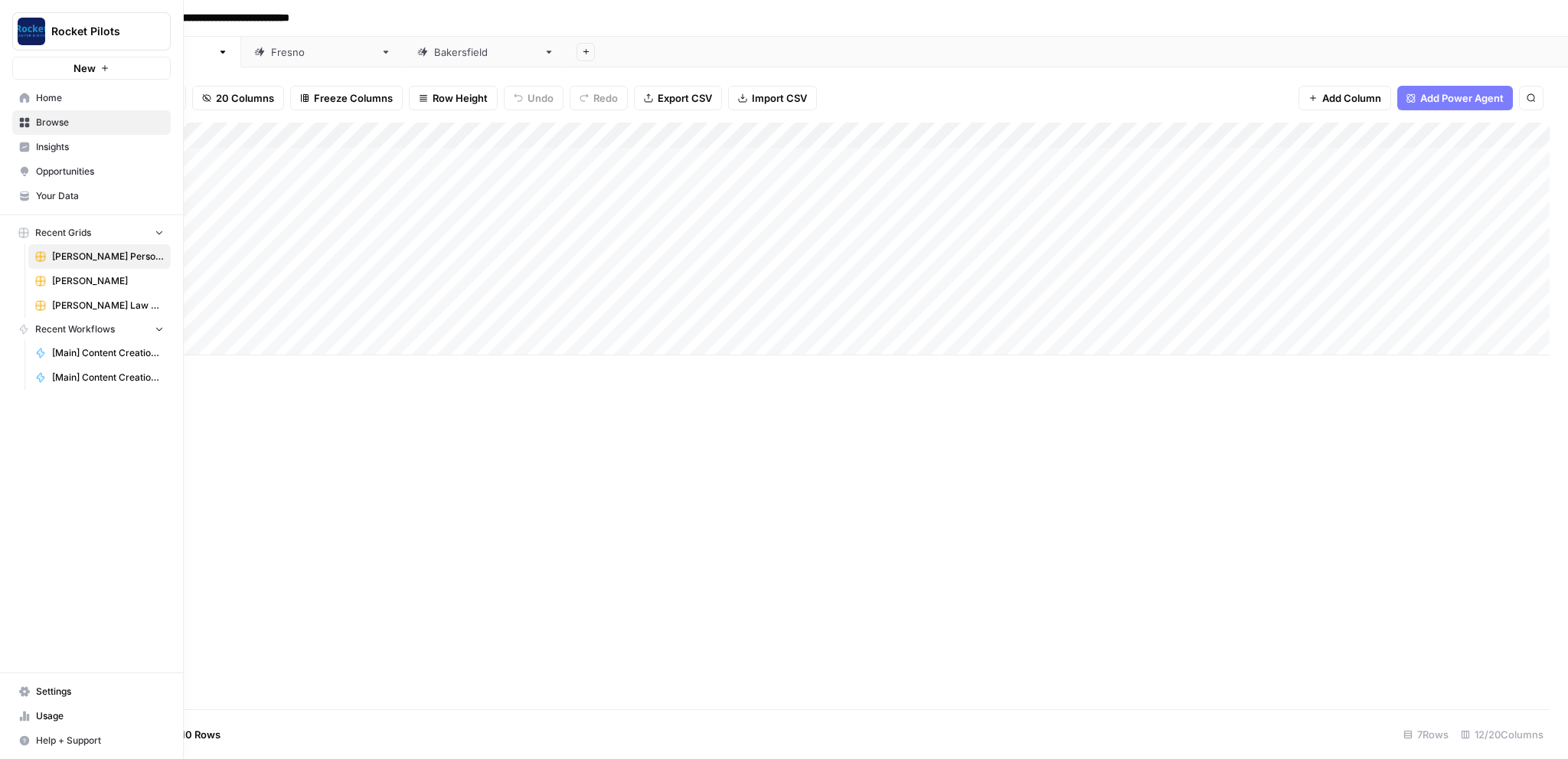
click at [50, 120] on span "Browse" at bounding box center [100, 123] width 128 height 14
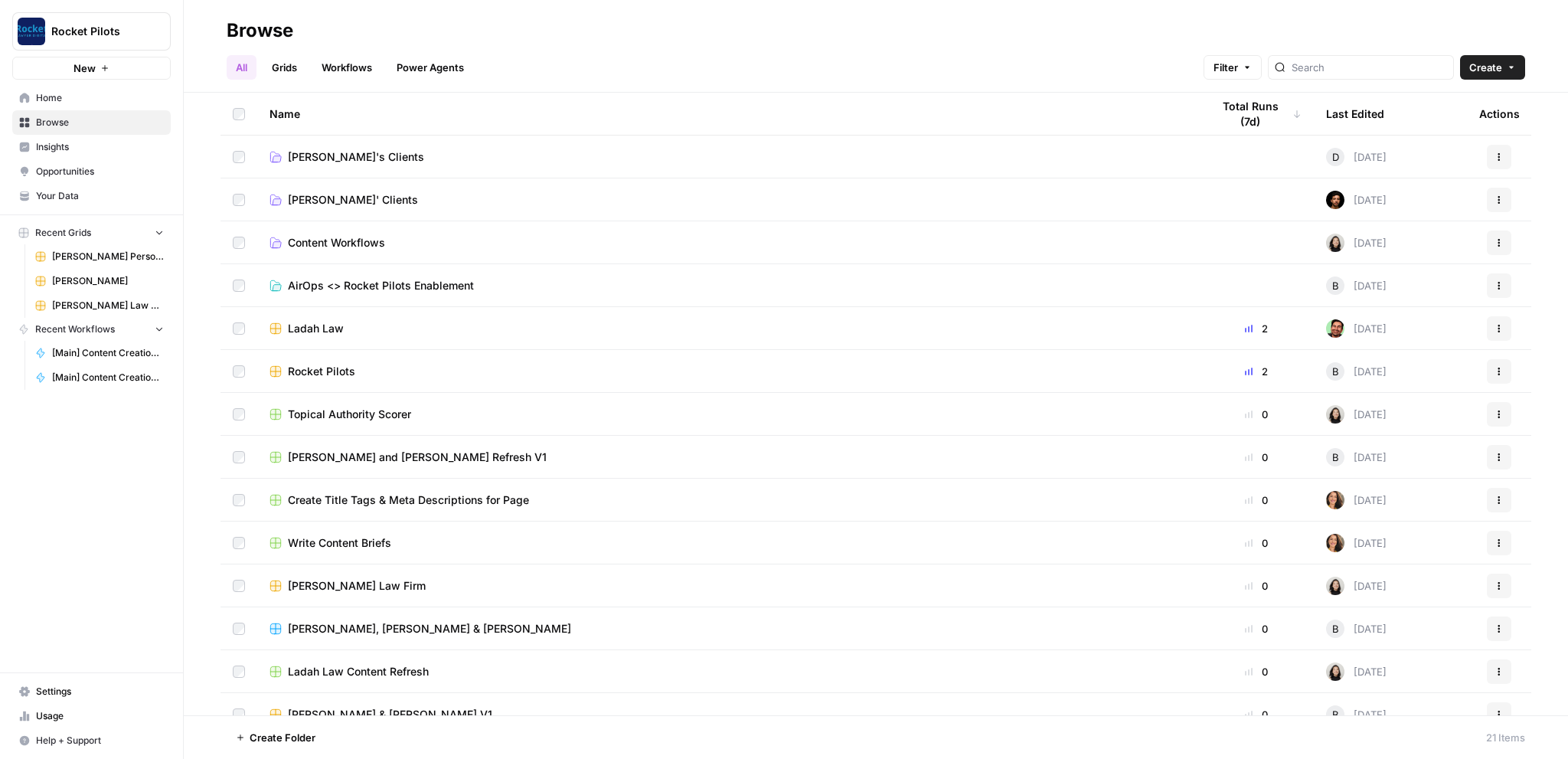
click at [325, 204] on span "[PERSON_NAME]' Clients" at bounding box center [352, 200] width 130 height 15
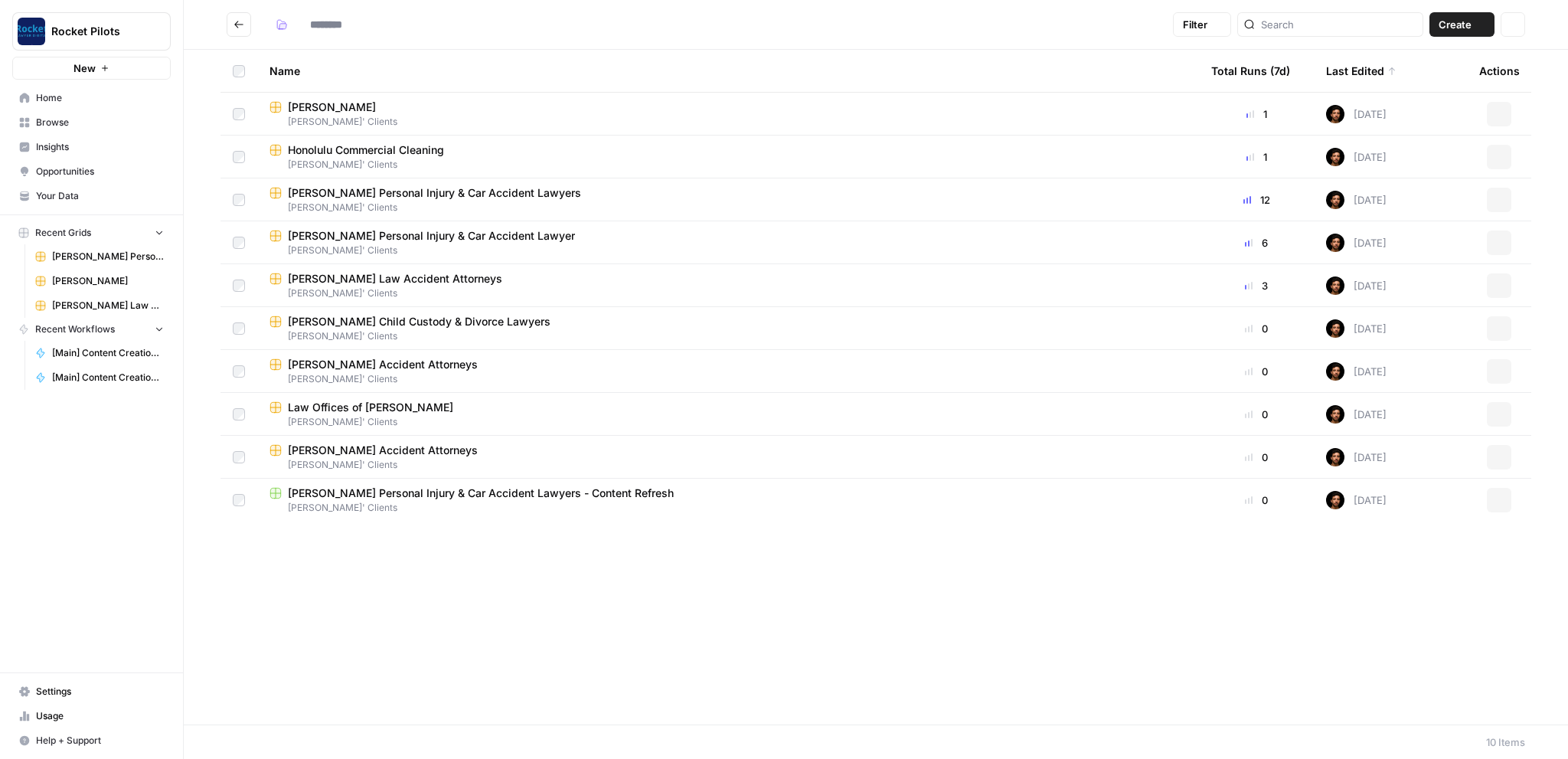
type input "**********"
click at [317, 446] on span "[PERSON_NAME] Accident Attorneys" at bounding box center [382, 450] width 190 height 15
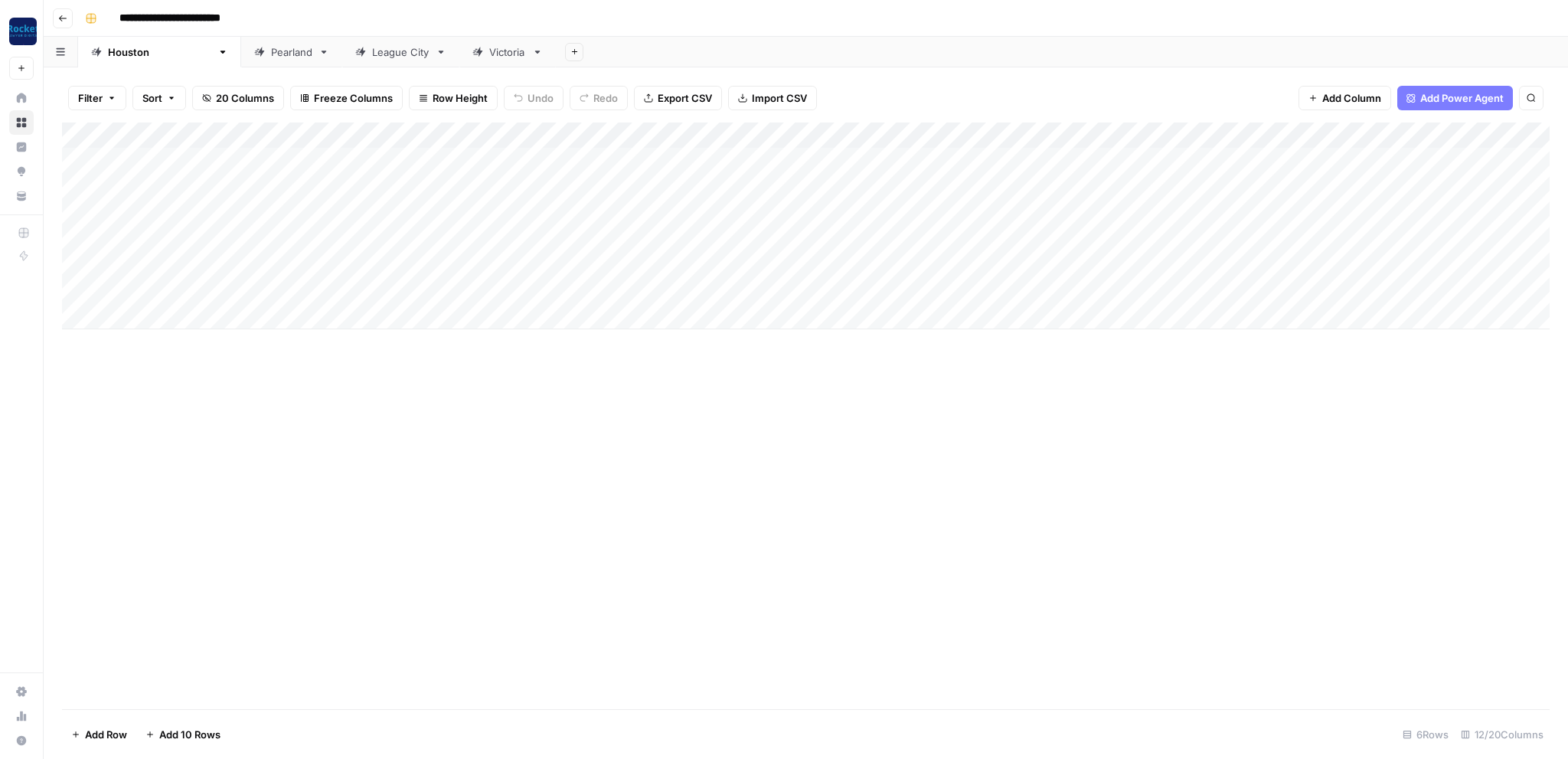
click at [489, 50] on div "Victoria" at bounding box center [507, 52] width 37 height 15
click at [164, 155] on div "Add Column" at bounding box center [806, 186] width 1488 height 128
click at [274, 214] on div "Add Column" at bounding box center [806, 186] width 1488 height 128
click at [377, 412] on div "Add Column" at bounding box center [806, 415] width 1488 height 586
click at [294, 394] on div "Add Column" at bounding box center [806, 415] width 1488 height 586
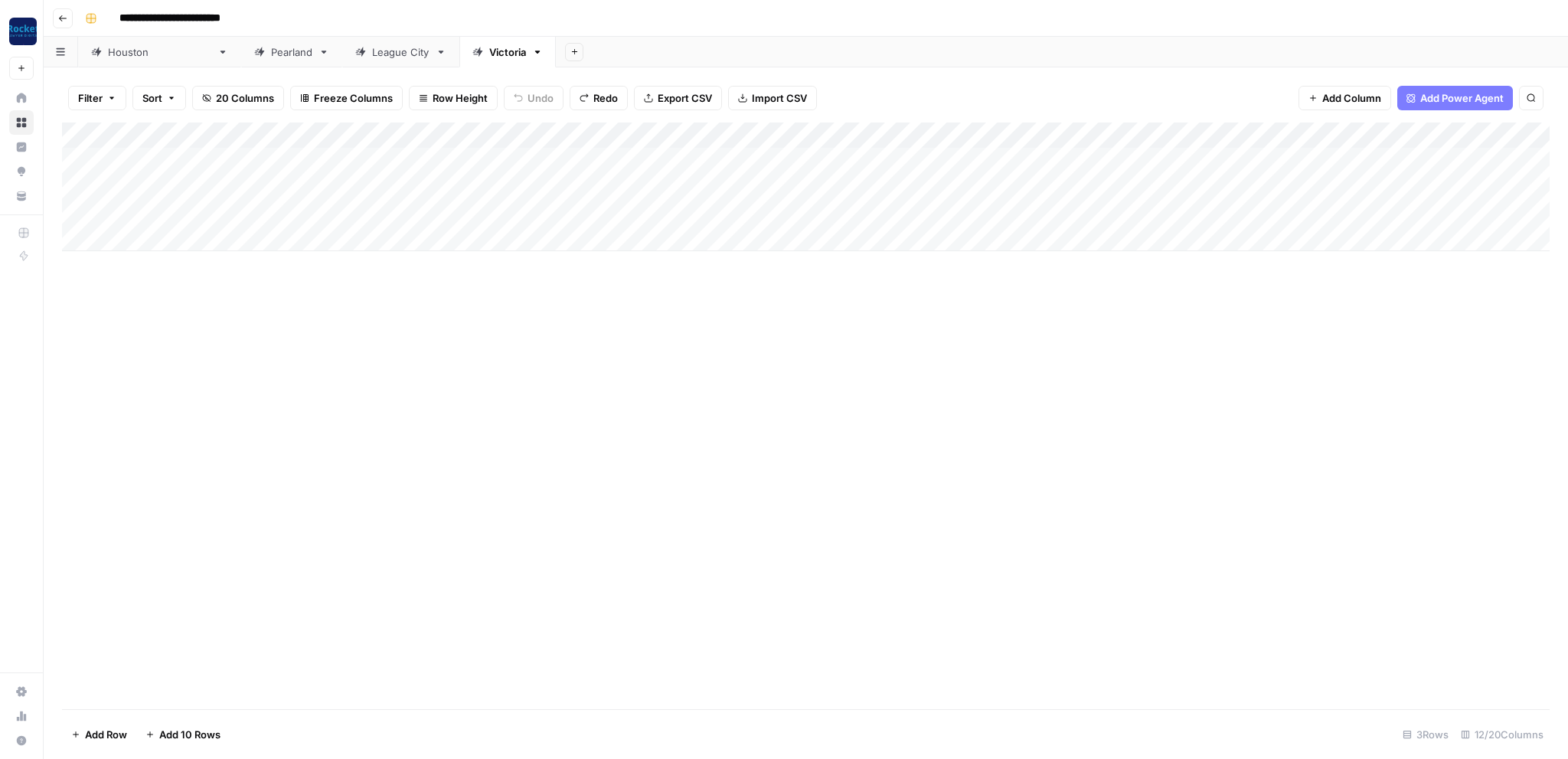
click at [230, 159] on div "Add Column" at bounding box center [806, 186] width 1488 height 128
type textarea "**********"
click at [185, 265] on div "Add Column" at bounding box center [806, 415] width 1488 height 586
click at [218, 185] on div "Add Column" at bounding box center [806, 186] width 1488 height 128
click at [218, 184] on div "Add Column" at bounding box center [806, 186] width 1488 height 128
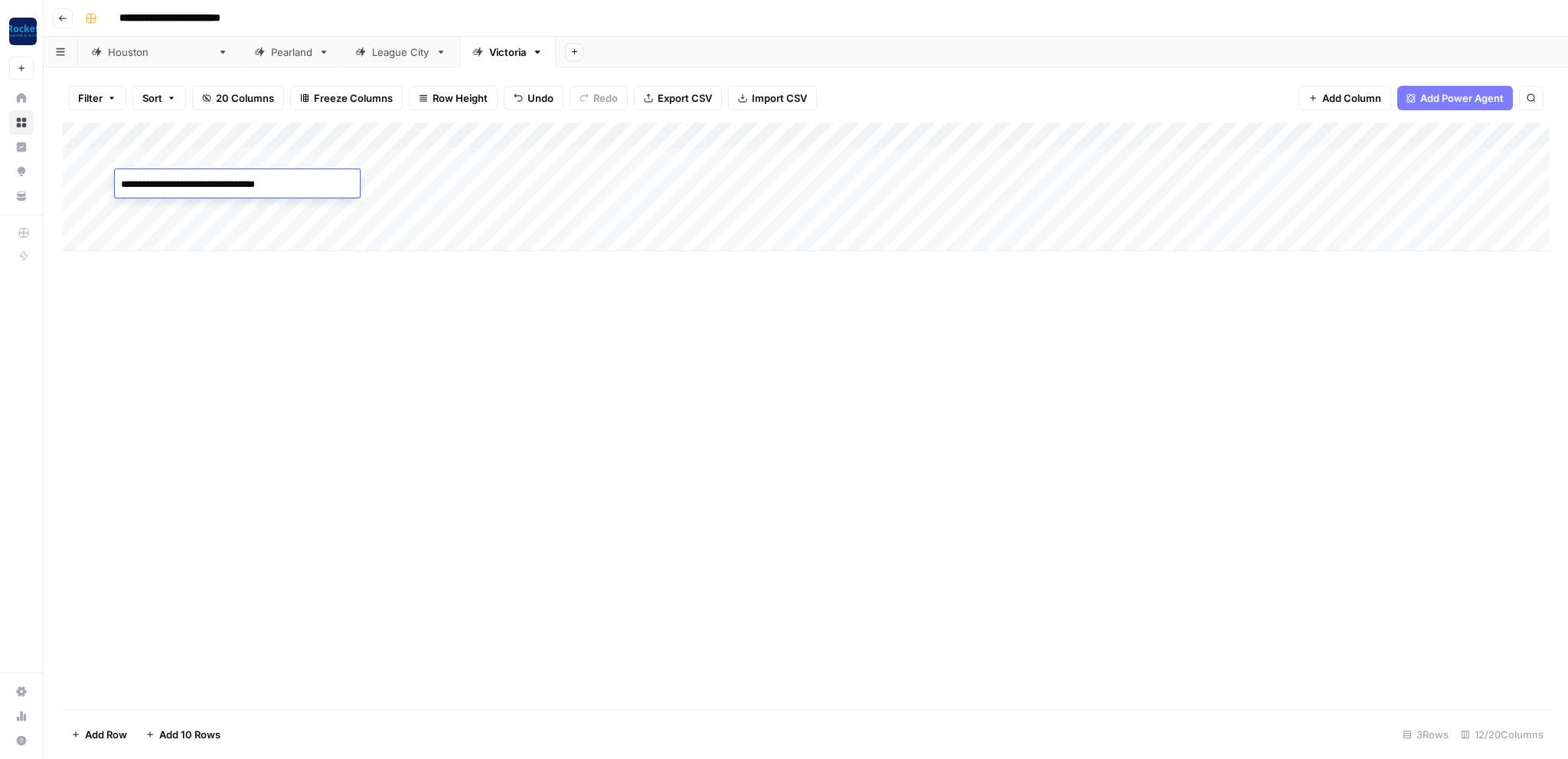
type textarea "**********"
click at [277, 151] on div "Add Column" at bounding box center [806, 186] width 1488 height 128
click at [274, 151] on div "Add Column" at bounding box center [806, 186] width 1488 height 128
type textarea "**********"
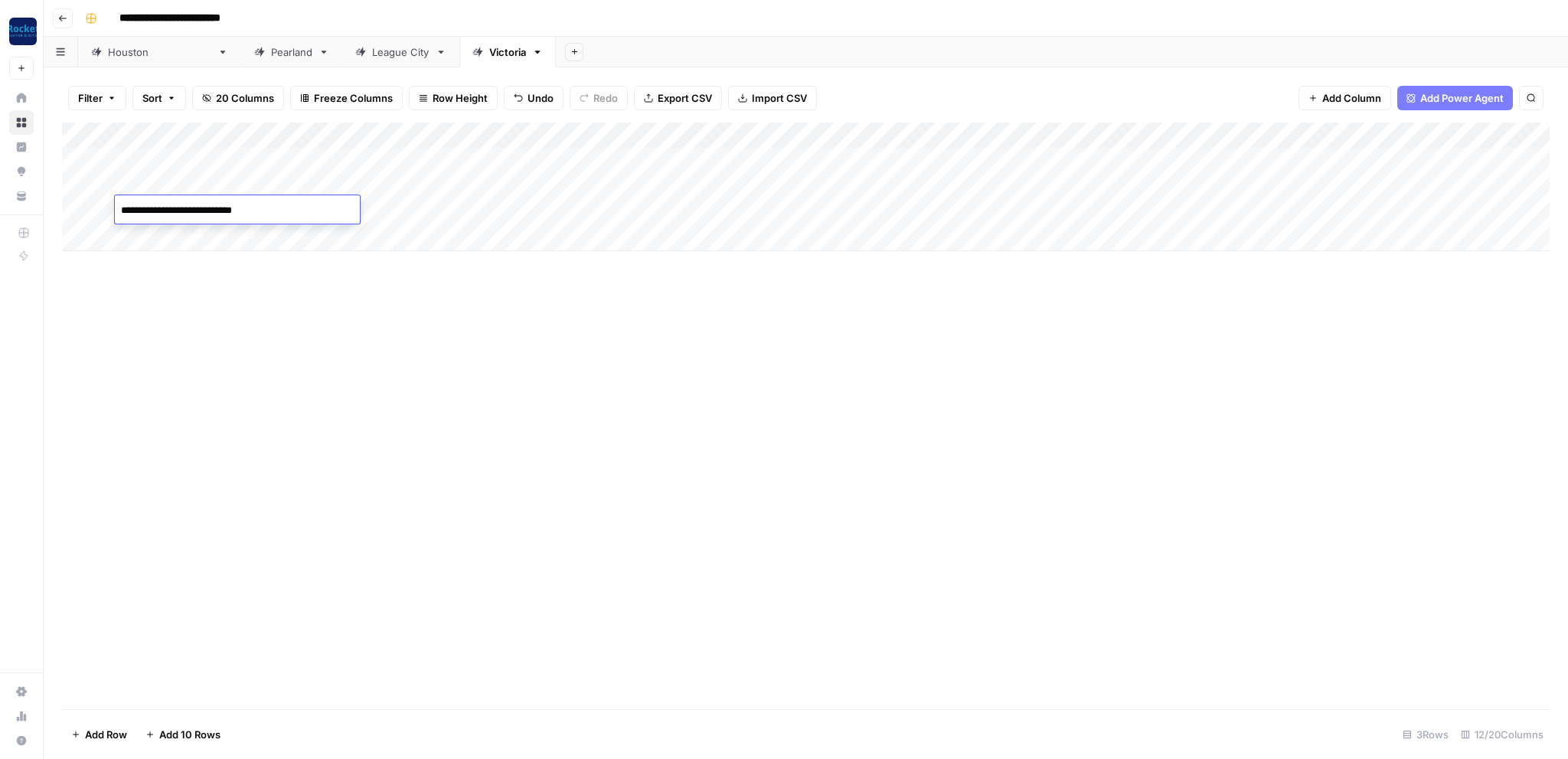
click at [302, 368] on div "Add Column" at bounding box center [806, 415] width 1488 height 586
click at [268, 186] on div "Add Column" at bounding box center [806, 186] width 1488 height 128
click at [270, 184] on div "Add Column" at bounding box center [806, 186] width 1488 height 128
click at [270, 184] on textarea "**********" at bounding box center [237, 184] width 245 height 21
drag, startPoint x: 284, startPoint y: 386, endPoint x: 270, endPoint y: 366, distance: 24.4
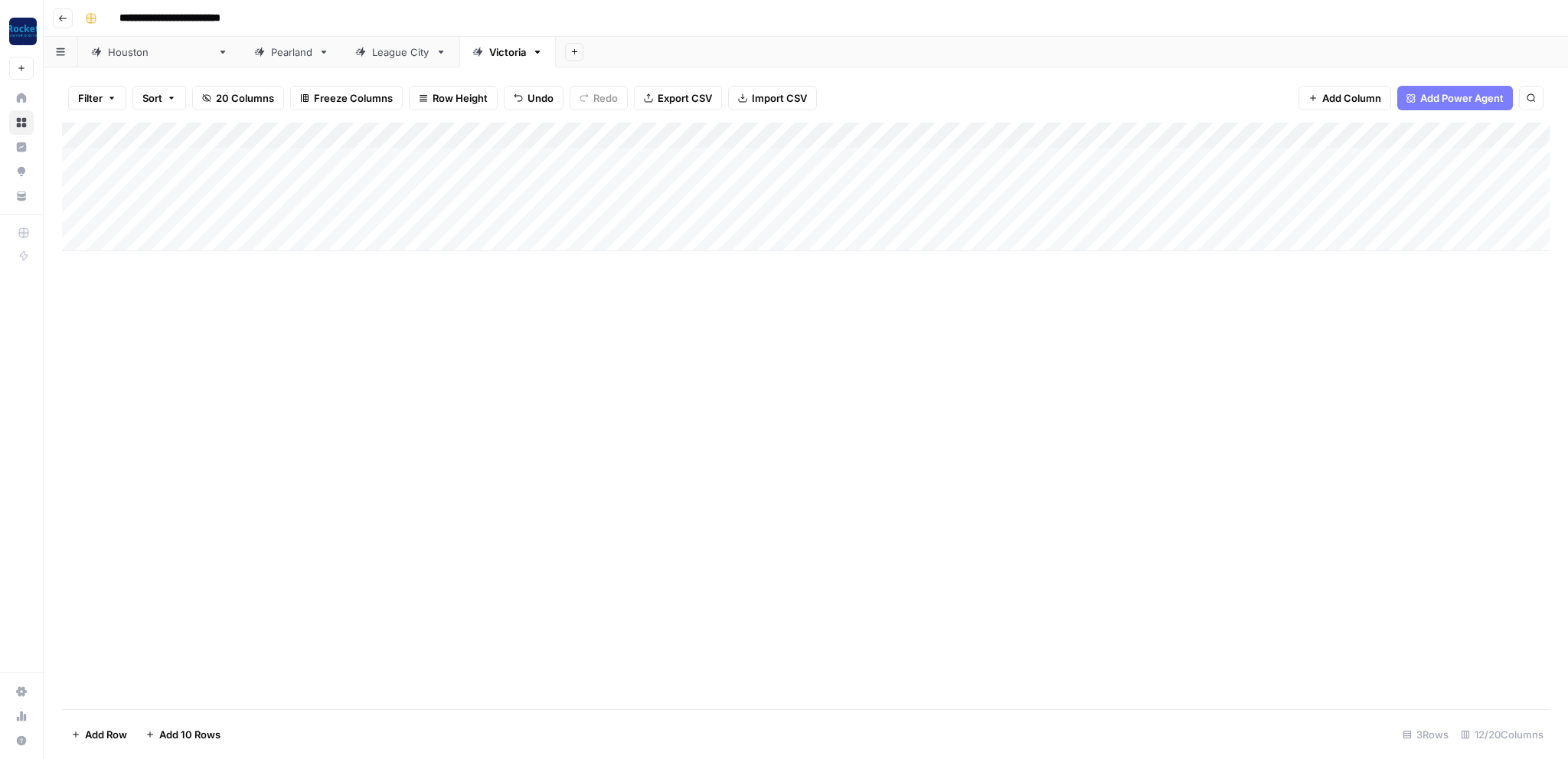
click at [287, 385] on div "Add Column" at bounding box center [806, 415] width 1488 height 586
click at [803, 135] on div "Add Column" at bounding box center [806, 186] width 1488 height 128
click at [845, 174] on button "All Rows" at bounding box center [859, 167] width 115 height 21
click at [394, 157] on div "Add Column" at bounding box center [806, 186] width 1488 height 128
click at [385, 157] on div "Add Column" at bounding box center [806, 186] width 1488 height 128
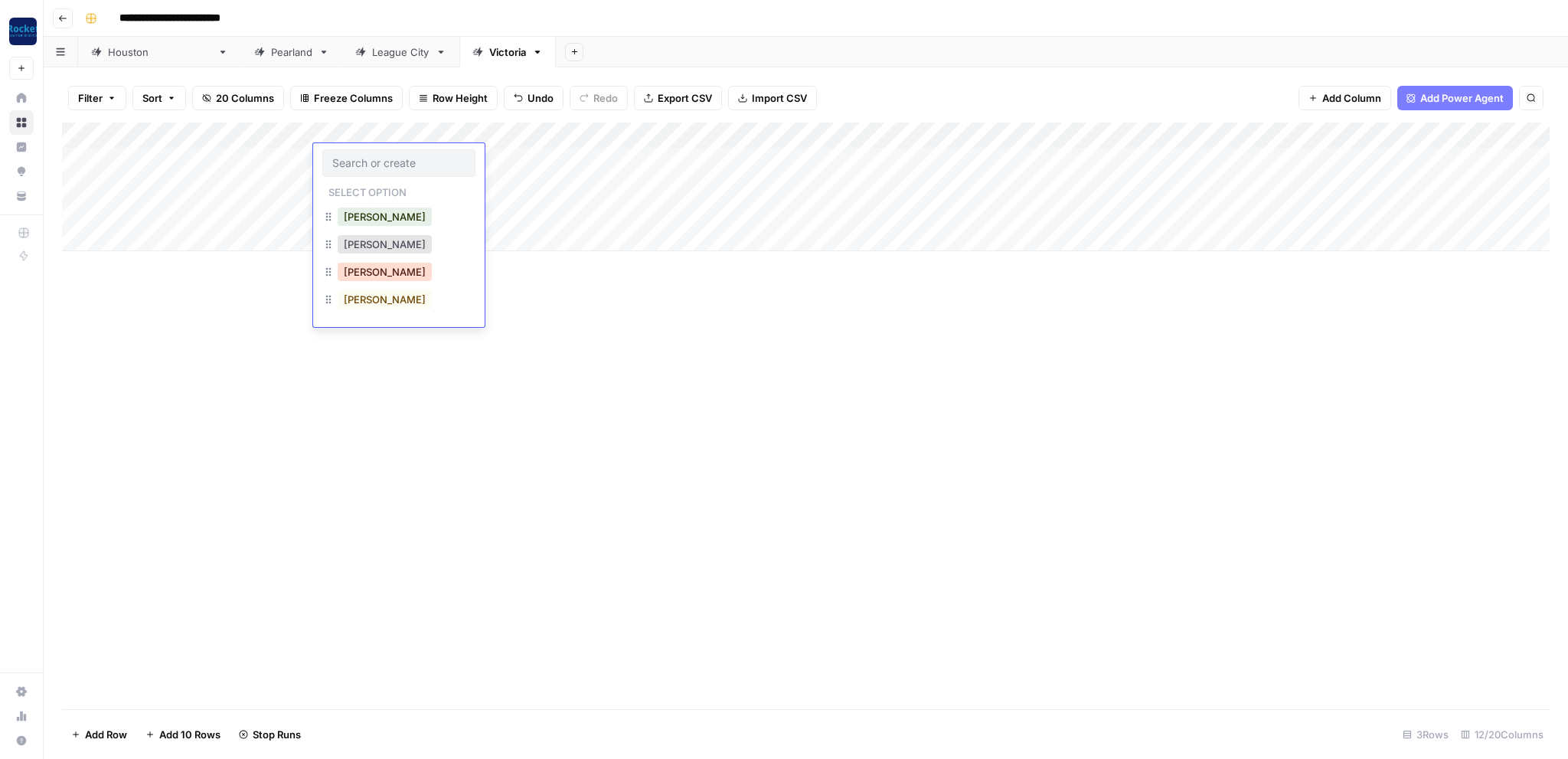
drag, startPoint x: 366, startPoint y: 275, endPoint x: 373, endPoint y: 260, distance: 16.6
click at [366, 274] on button "[PERSON_NAME]" at bounding box center [385, 272] width 94 height 19
click at [784, 134] on div "Add Column" at bounding box center [806, 186] width 1488 height 128
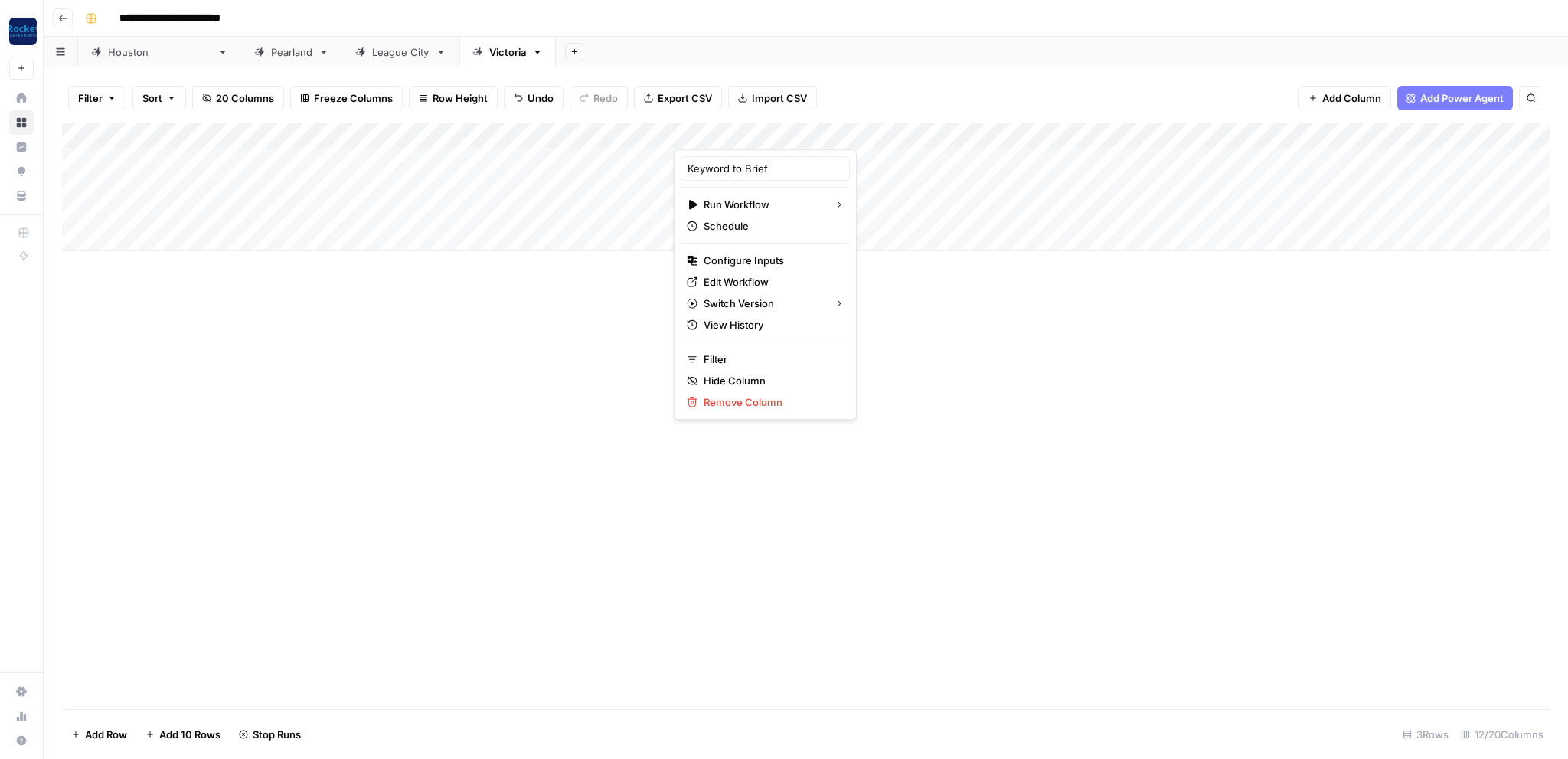
click at [796, 134] on div at bounding box center [744, 134] width 142 height 31
click at [874, 360] on div "Add Column" at bounding box center [806, 415] width 1488 height 586
click at [801, 133] on div "Add Column" at bounding box center [806, 186] width 1488 height 128
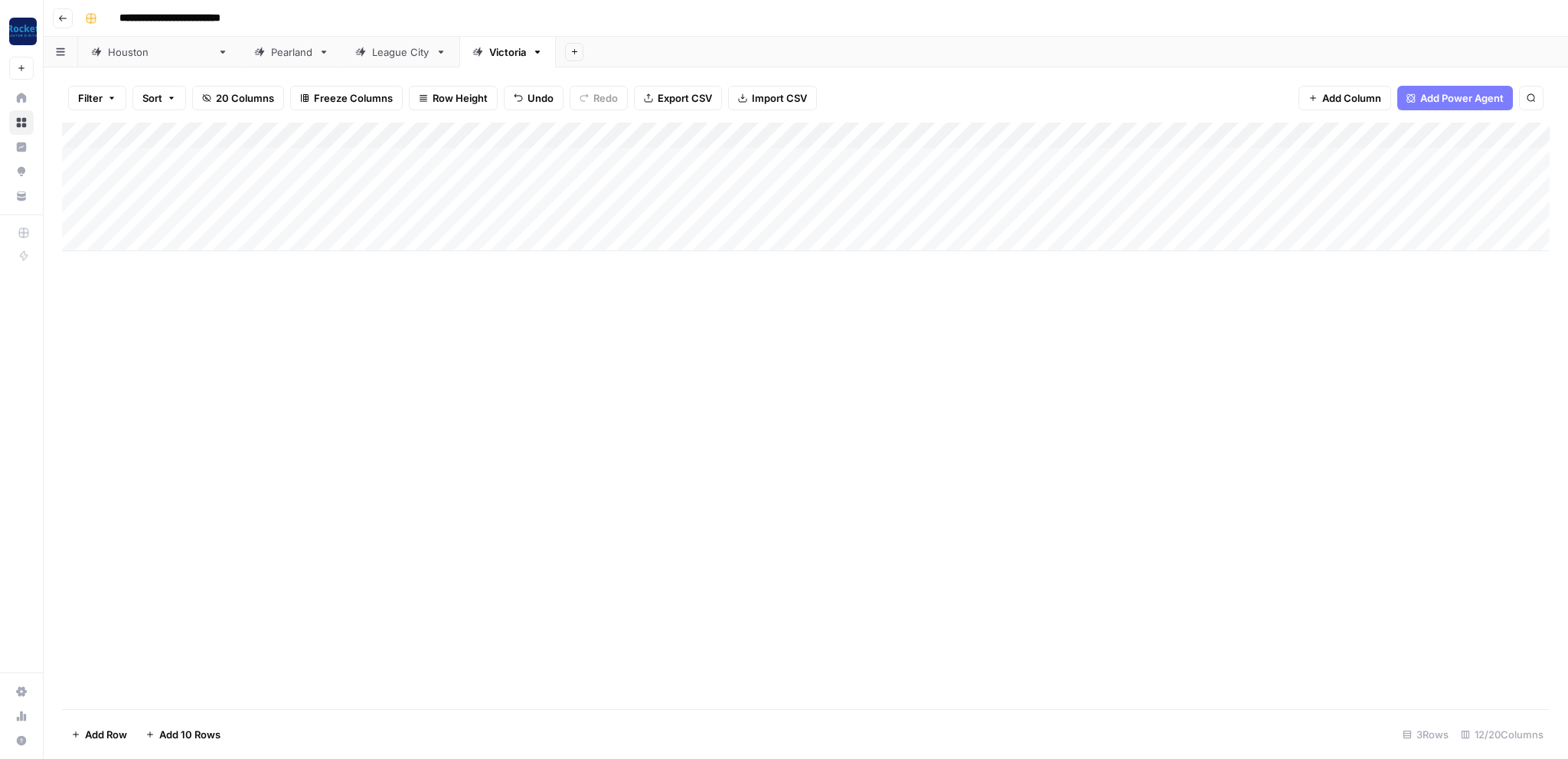
click at [618, 158] on div "Add Column" at bounding box center [806, 186] width 1488 height 128
click at [619, 161] on div "Add Column" at bounding box center [806, 186] width 1488 height 128
click at [611, 242] on button "Practice Area Page" at bounding box center [611, 244] width 102 height 19
click at [806, 131] on div "Add Column" at bounding box center [806, 186] width 1488 height 128
click at [850, 164] on span "All Rows" at bounding box center [856, 167] width 96 height 15
